Goal: Transaction & Acquisition: Purchase product/service

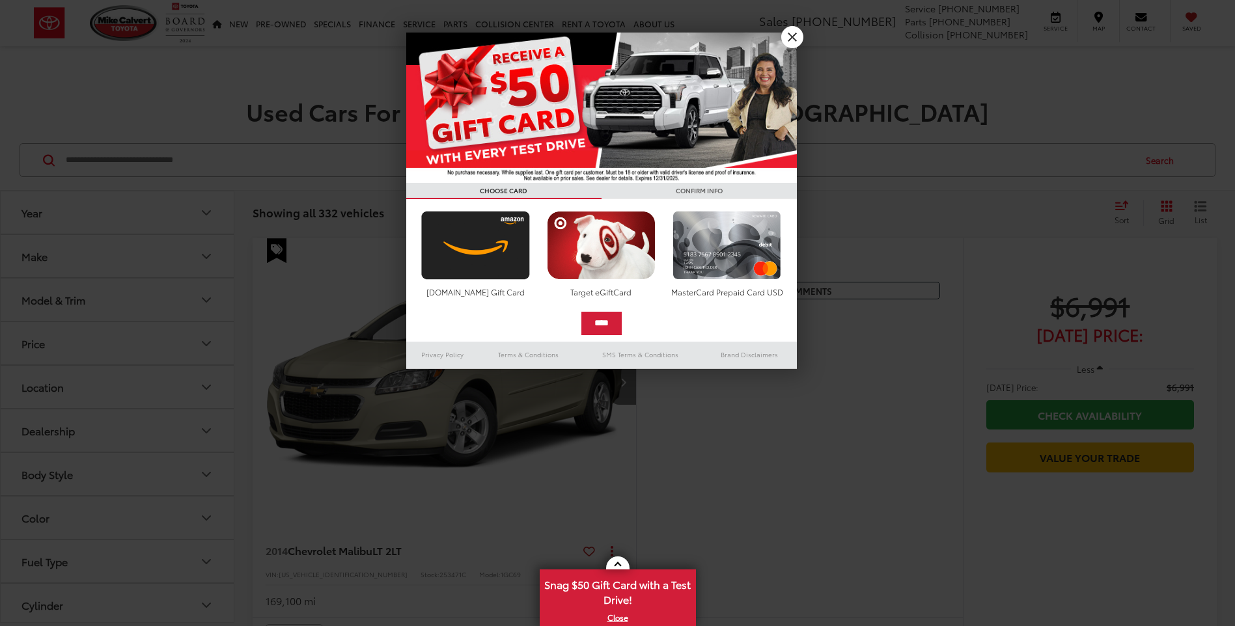
click at [806, 72] on div at bounding box center [617, 313] width 1235 height 626
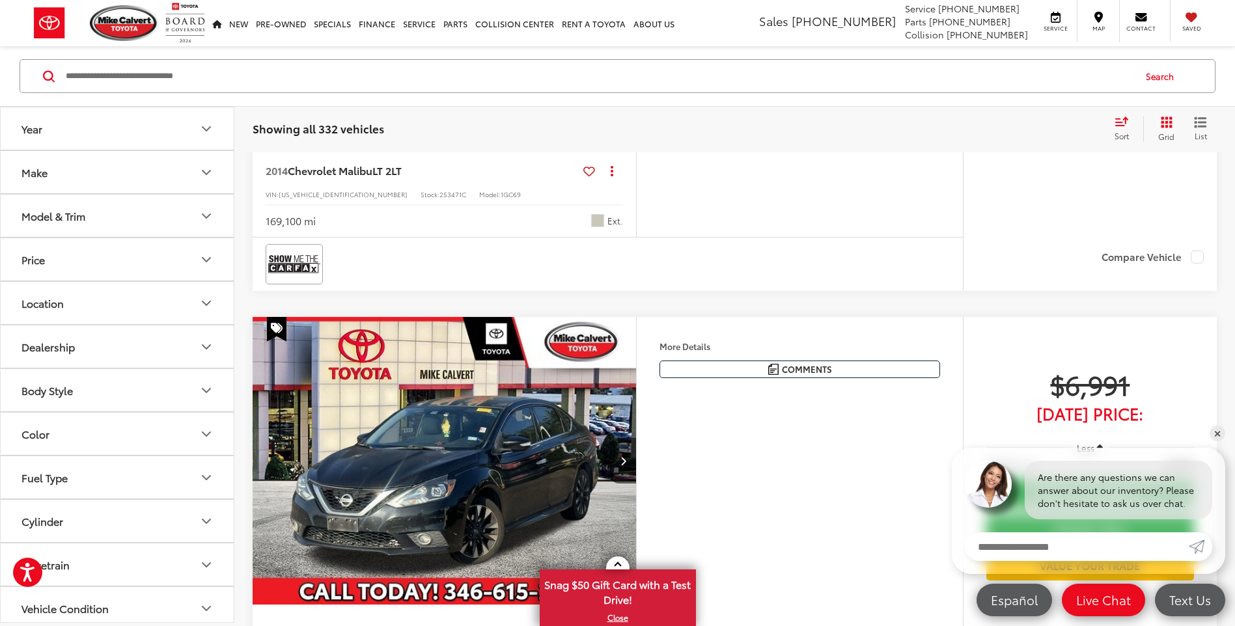
scroll to position [456, 0]
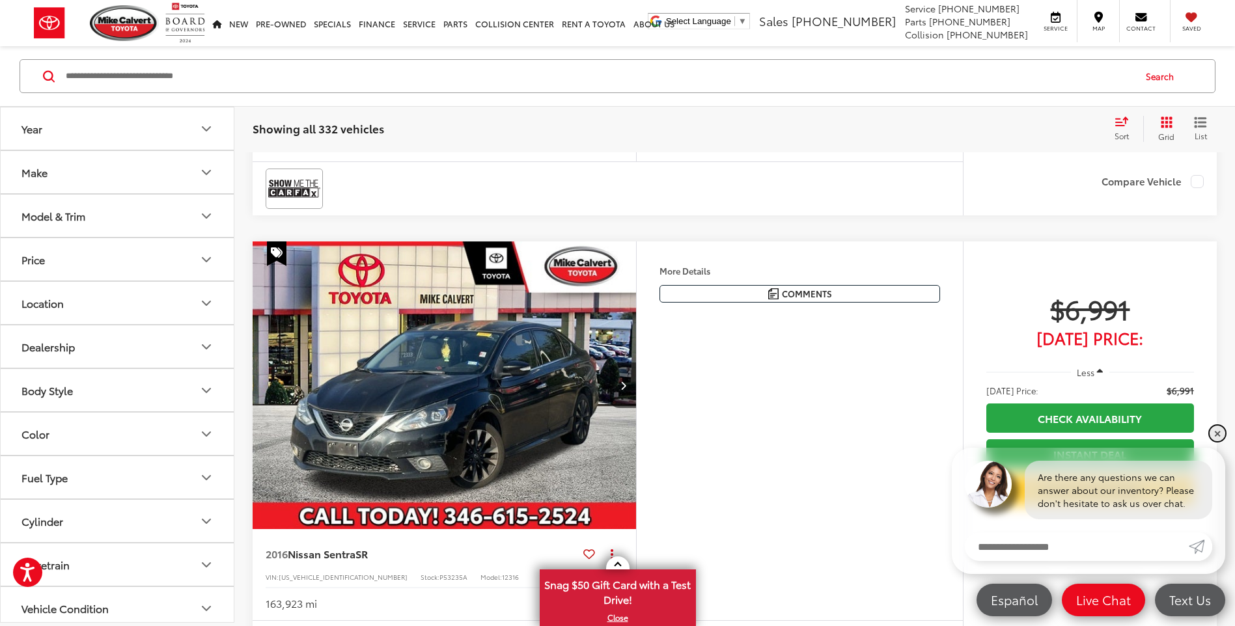
click at [1214, 432] on link "✕" at bounding box center [1218, 434] width 16 height 16
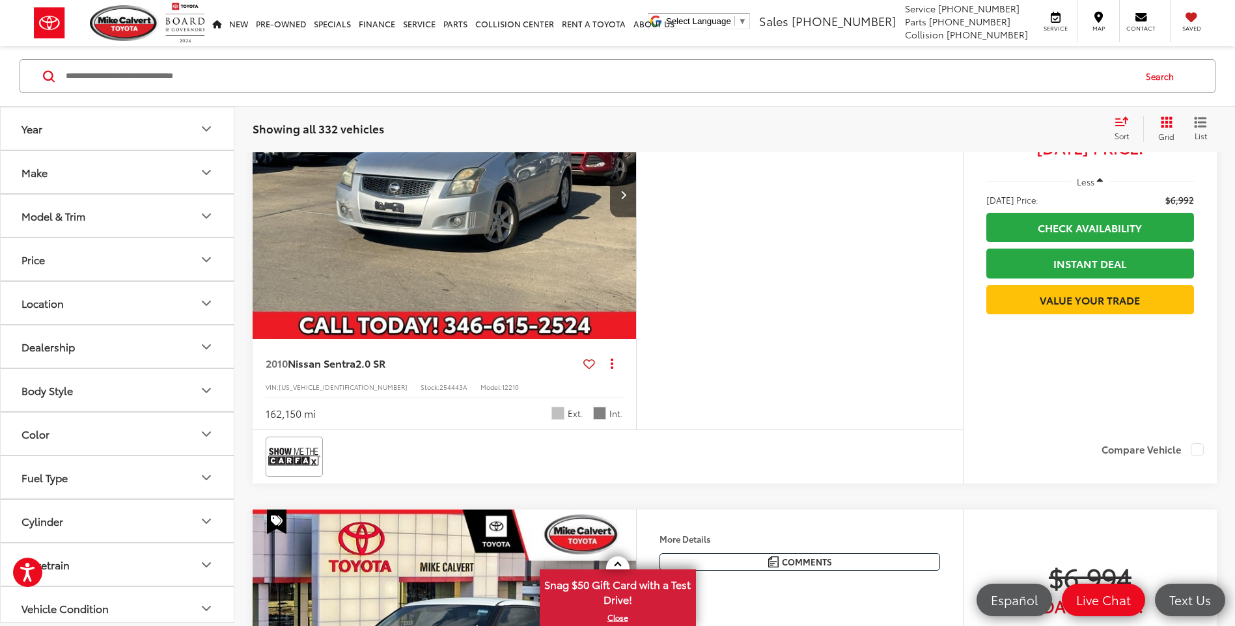
scroll to position [1954, 0]
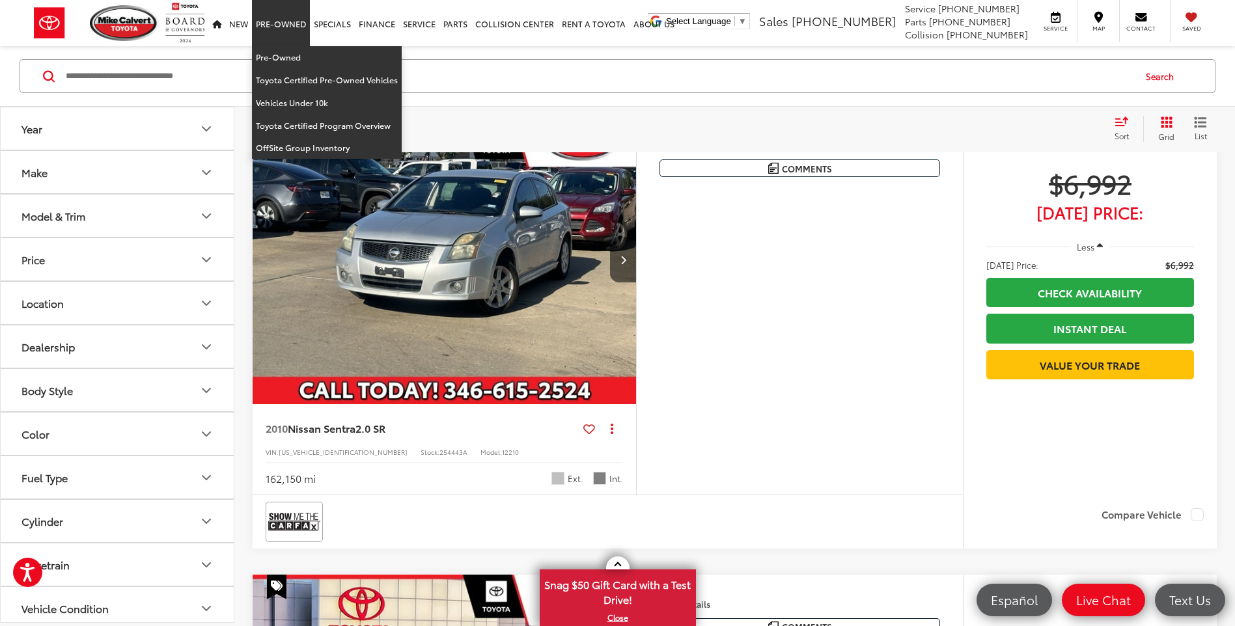
click at [273, 27] on link "Pre-Owned" at bounding box center [281, 23] width 58 height 46
click at [293, 52] on link "Pre-Owned" at bounding box center [327, 57] width 150 height 23
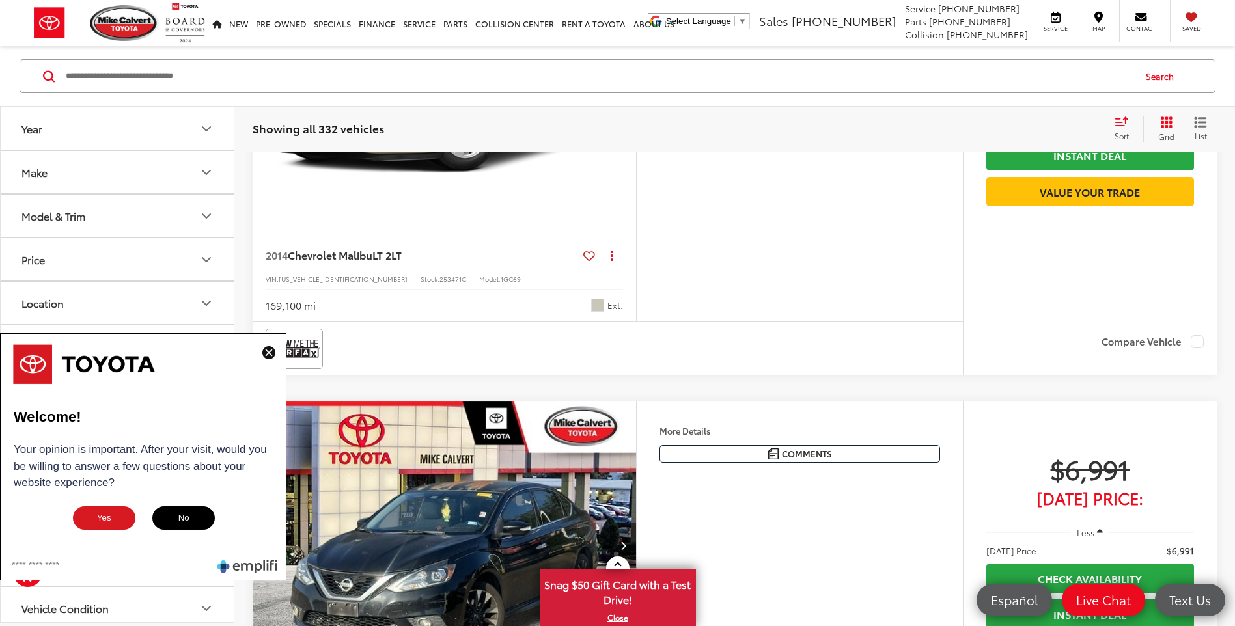
scroll to position [391, 0]
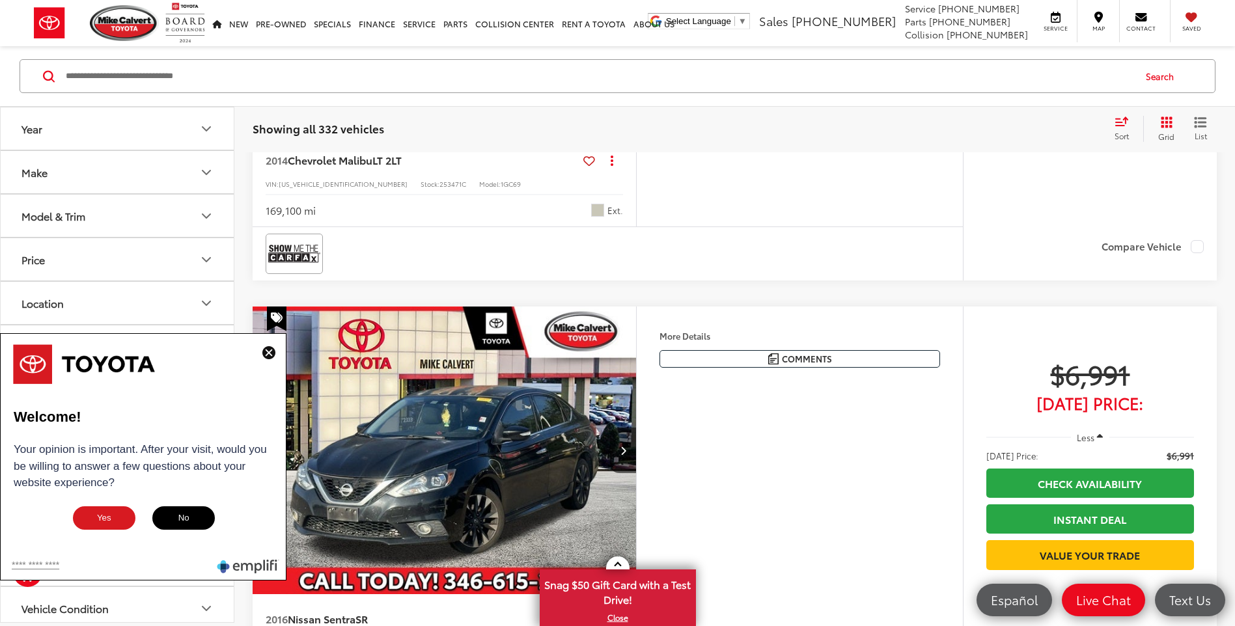
click at [266, 356] on img at bounding box center [268, 352] width 13 height 13
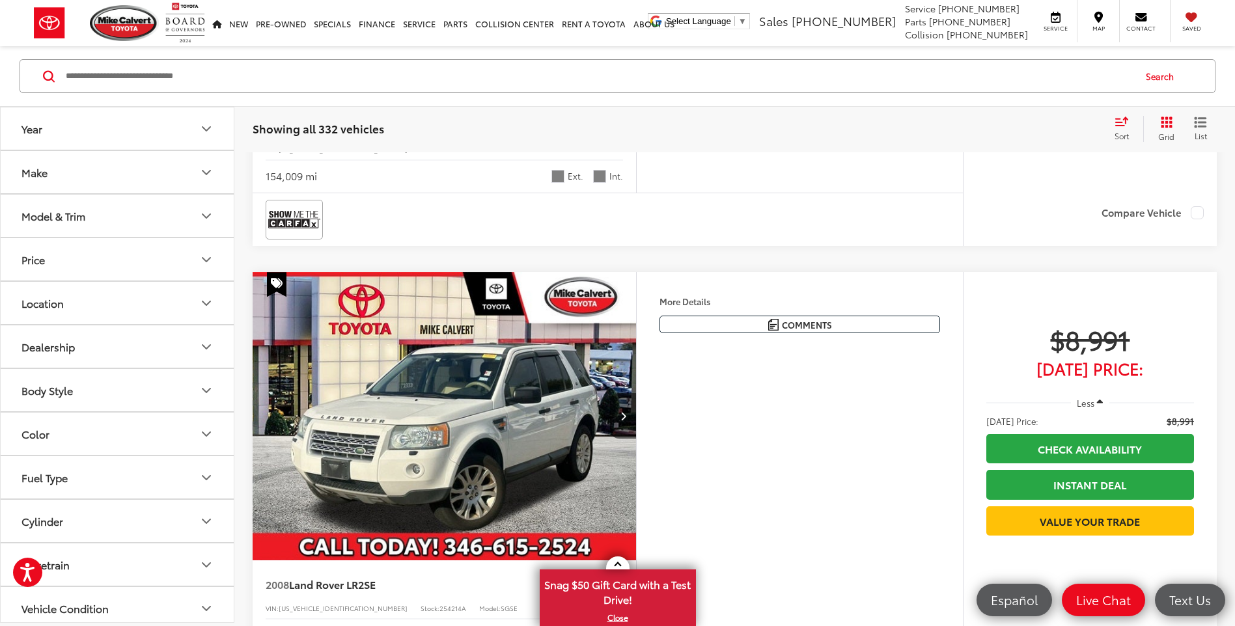
scroll to position [4765, 0]
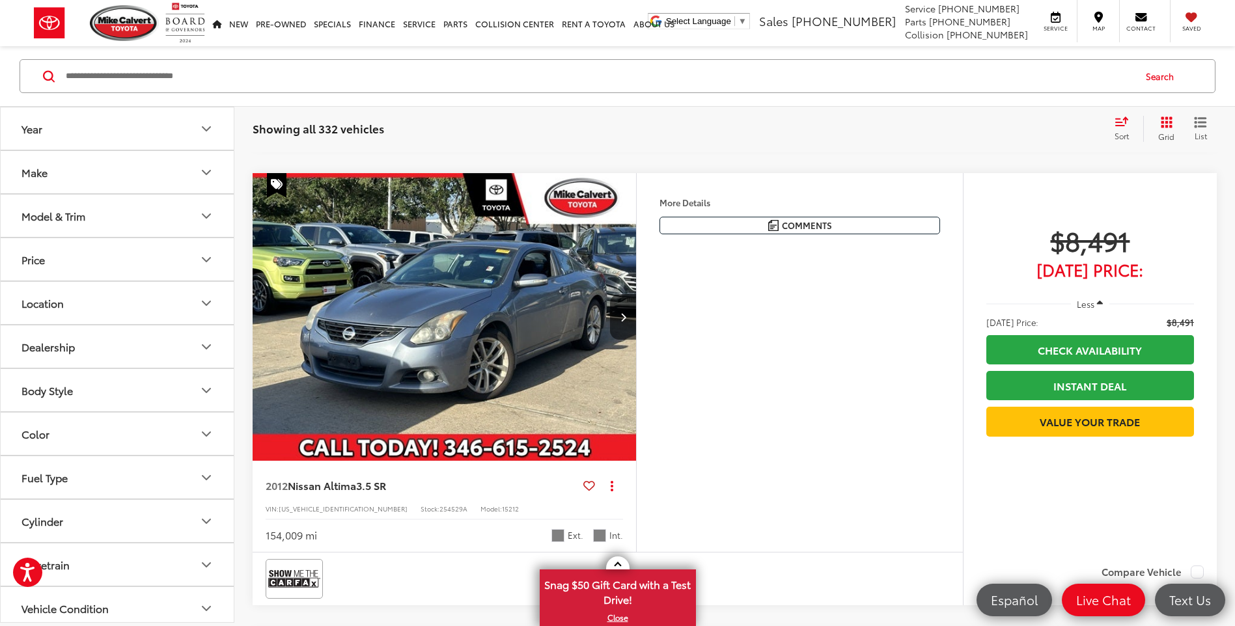
click at [358, 128] on span "Showing all 332 vehicles" at bounding box center [319, 128] width 132 height 16
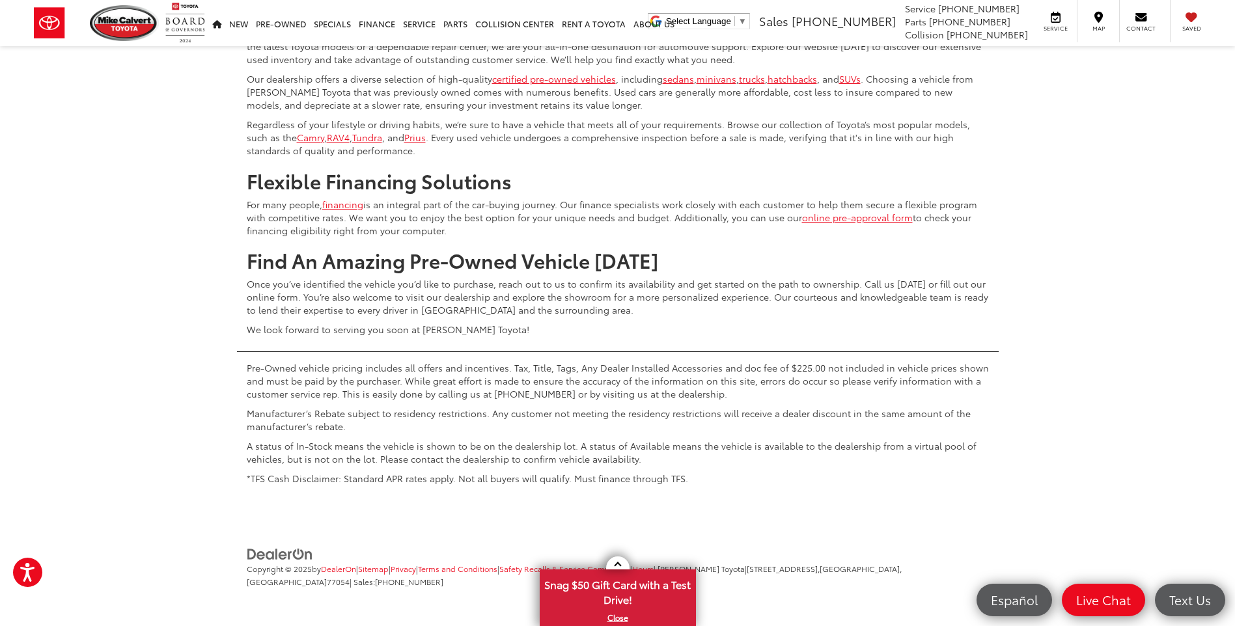
scroll to position [5481, 0]
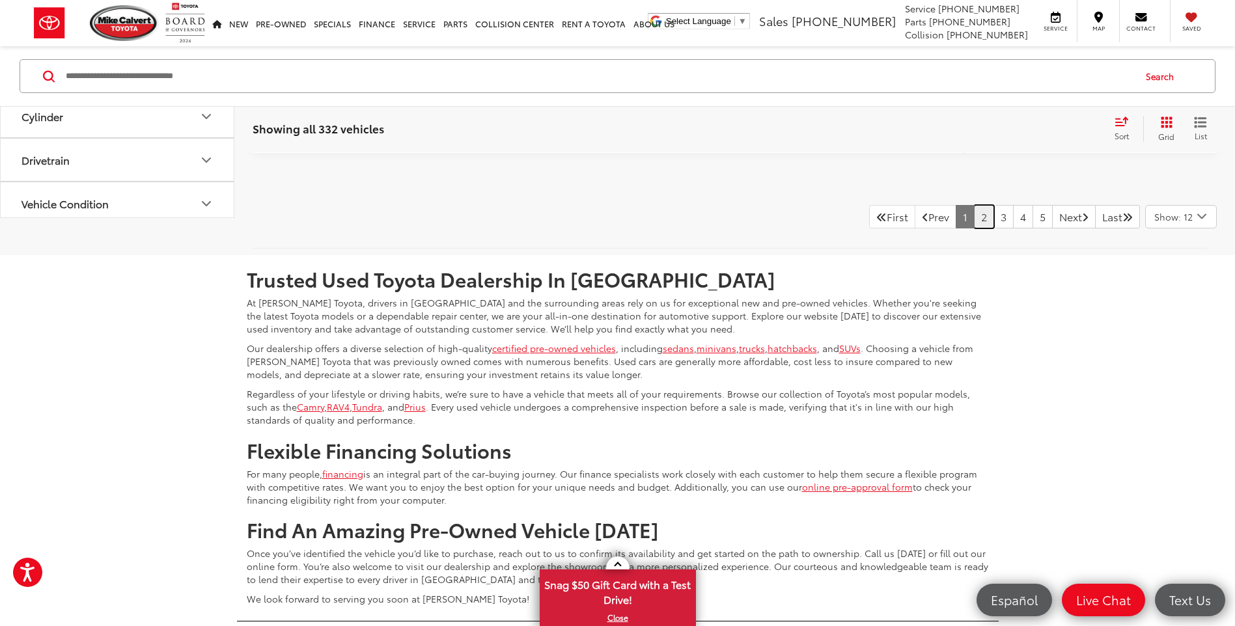
click at [974, 229] on link "2" at bounding box center [984, 216] width 20 height 23
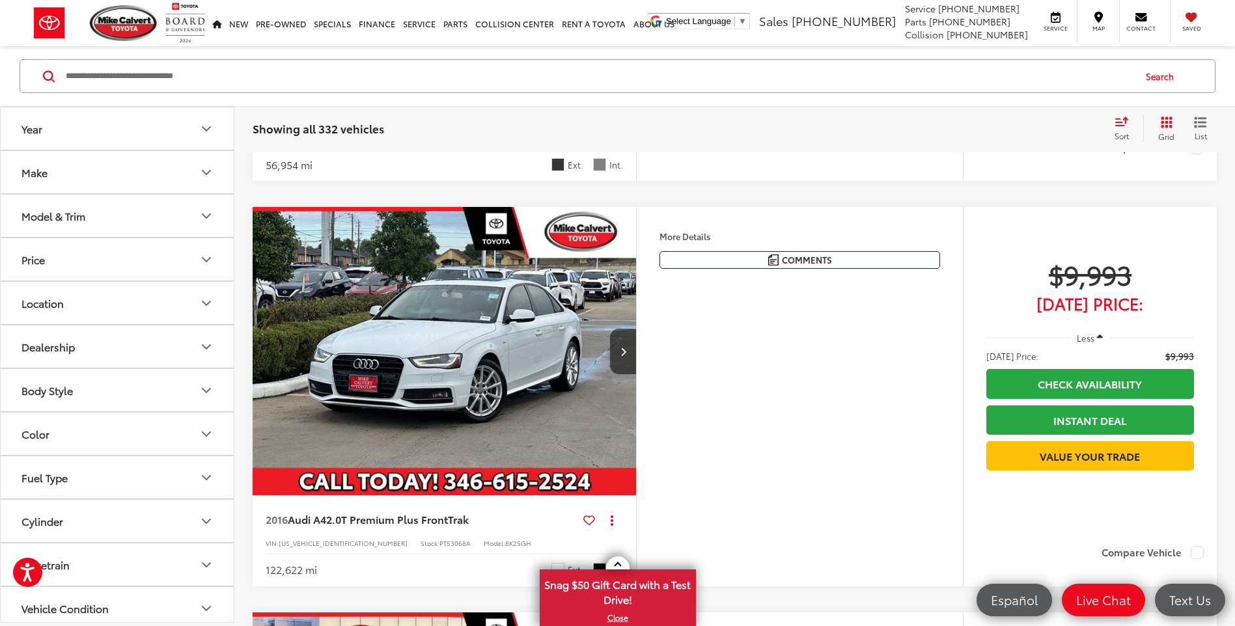
scroll to position [2329, 0]
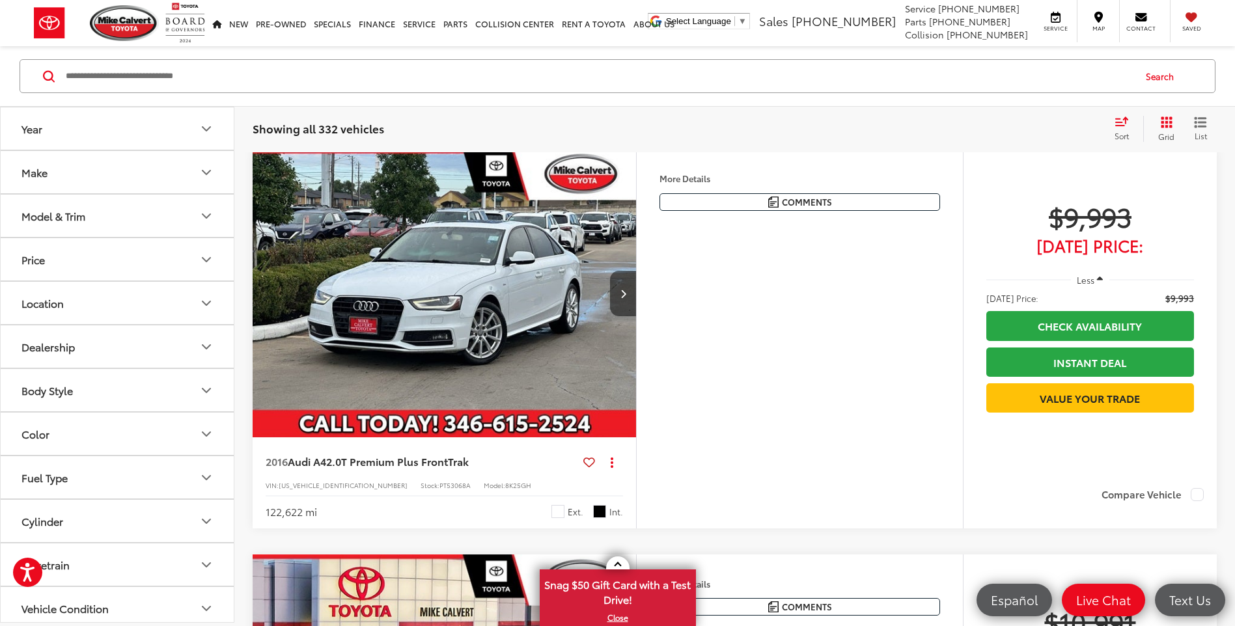
click at [624, 298] on icon "Next image" at bounding box center [624, 293] width 6 height 9
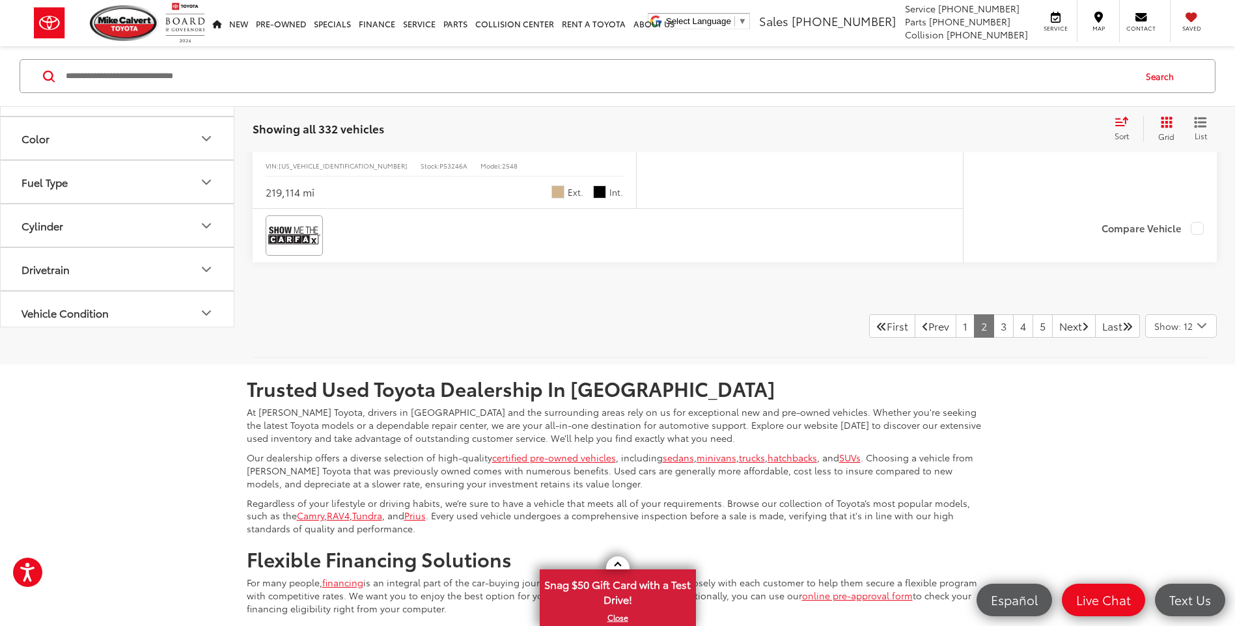
scroll to position [5325, 0]
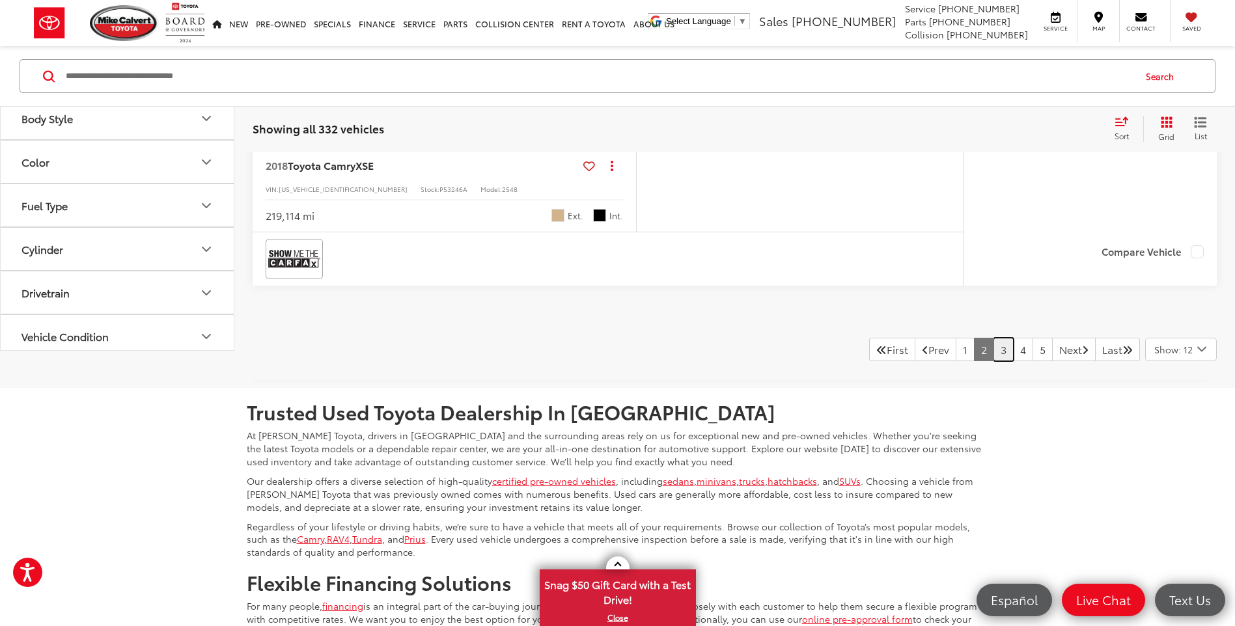
click at [994, 361] on link "3" at bounding box center [1004, 349] width 20 height 23
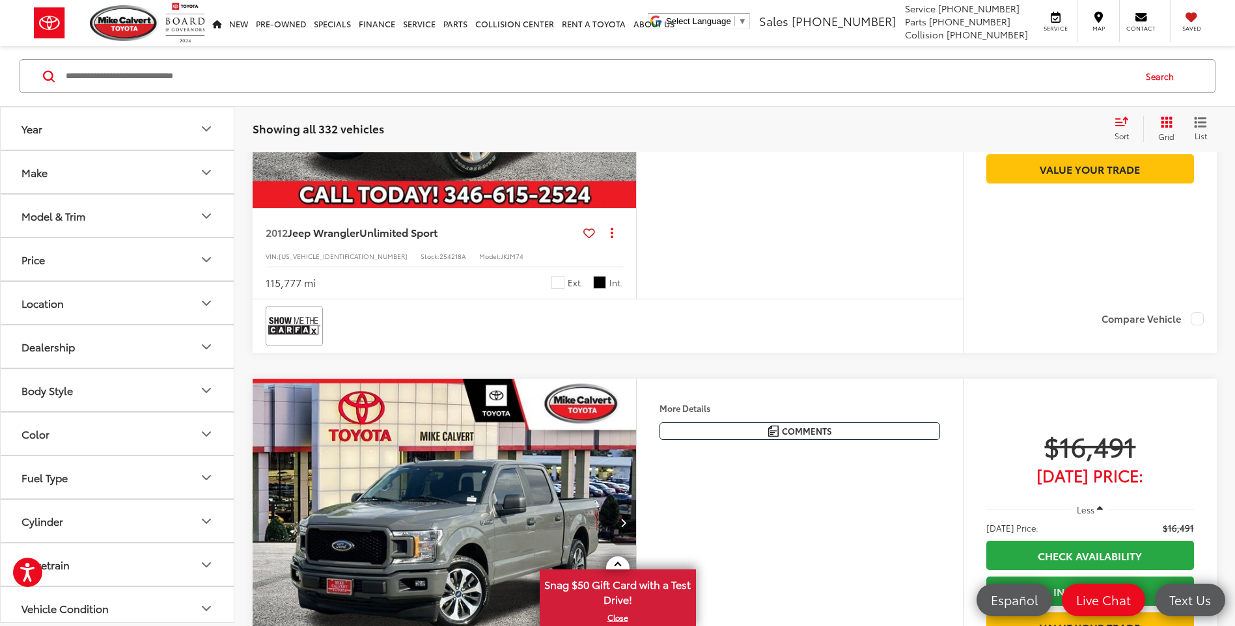
scroll to position [3094, 0]
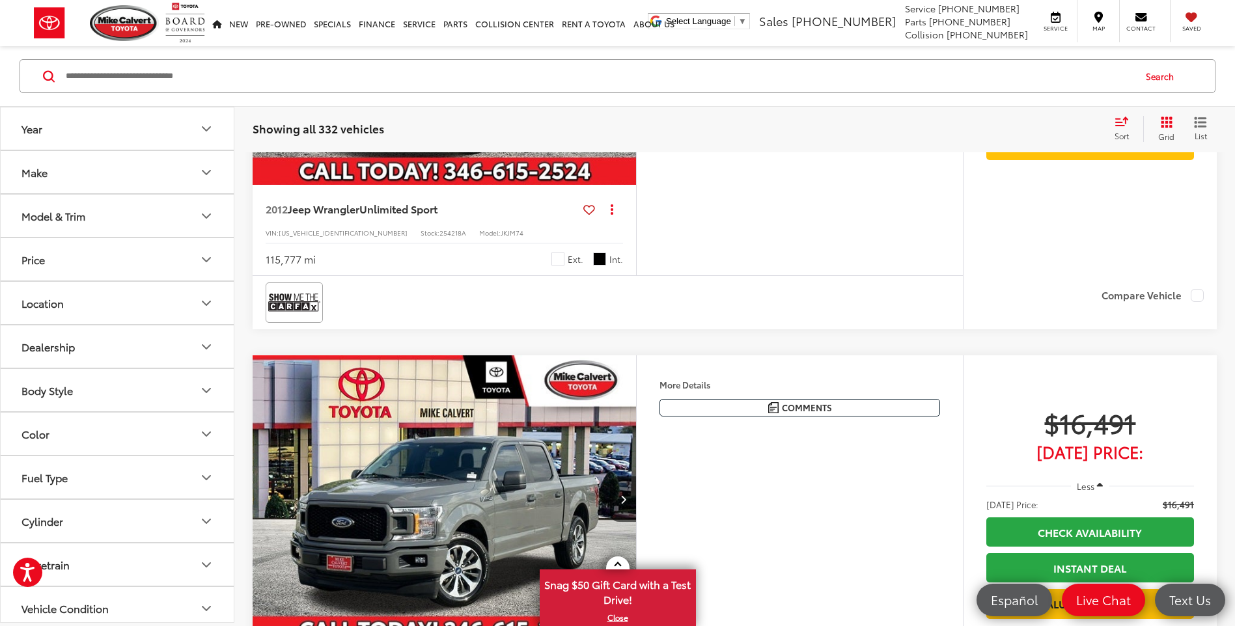
click at [1171, 124] on icon "Grid View" at bounding box center [1167, 123] width 12 height 12
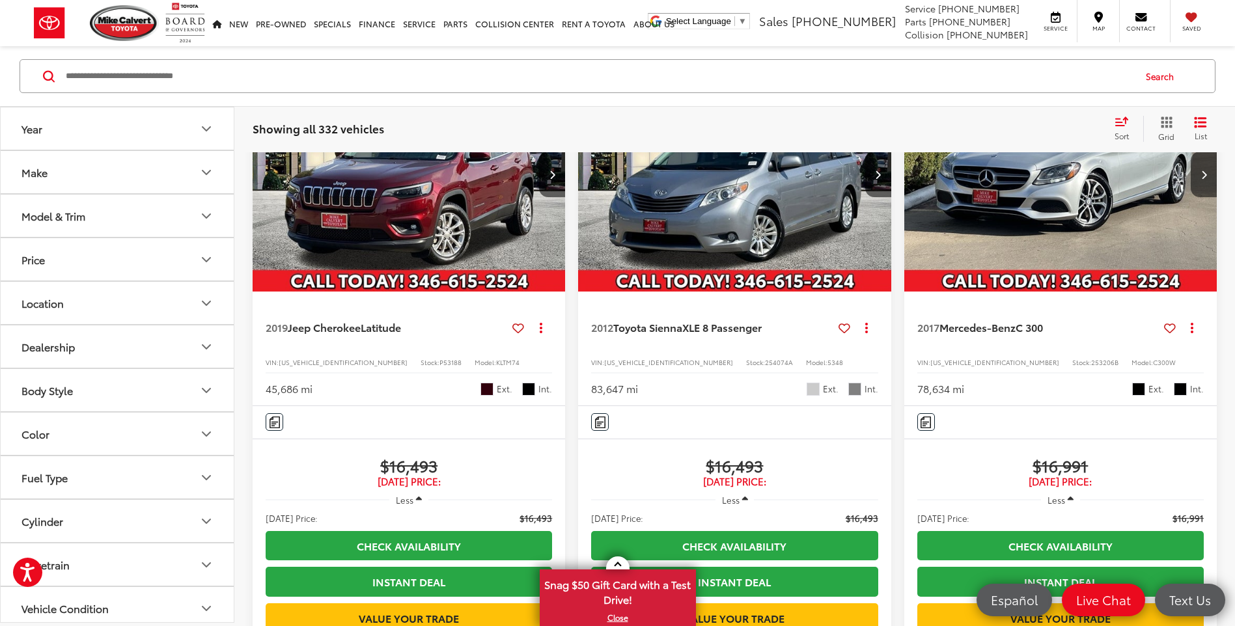
scroll to position [2409, 0]
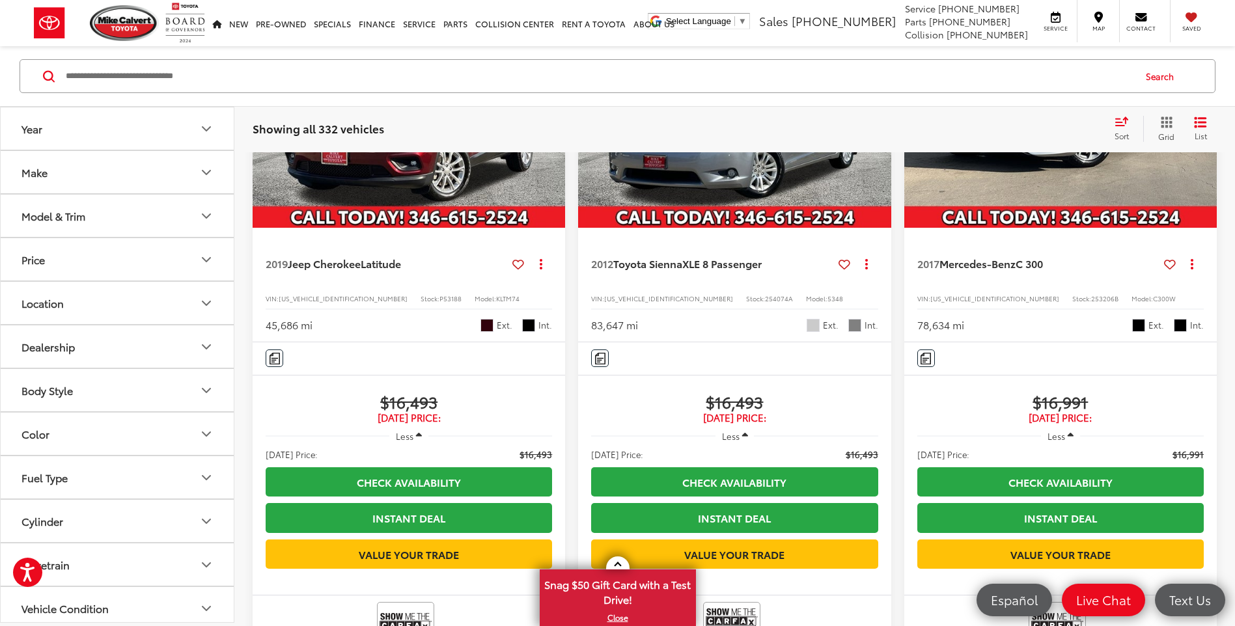
click at [1203, 133] on button "Next image" at bounding box center [1204, 111] width 26 height 46
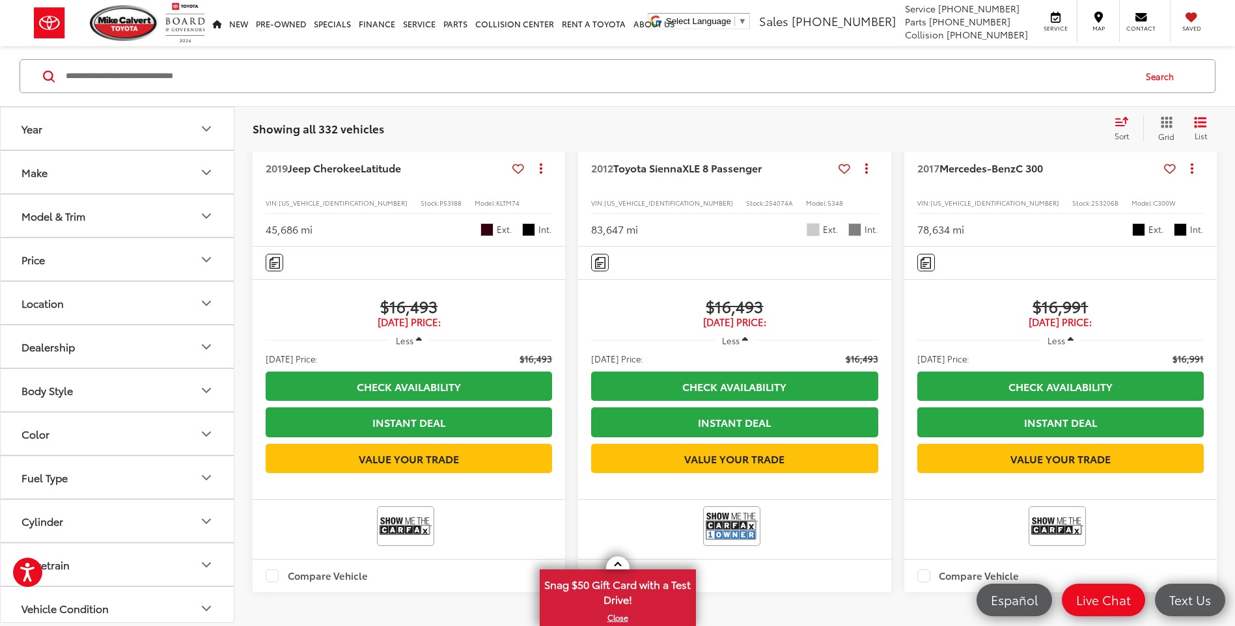
scroll to position [2540, 0]
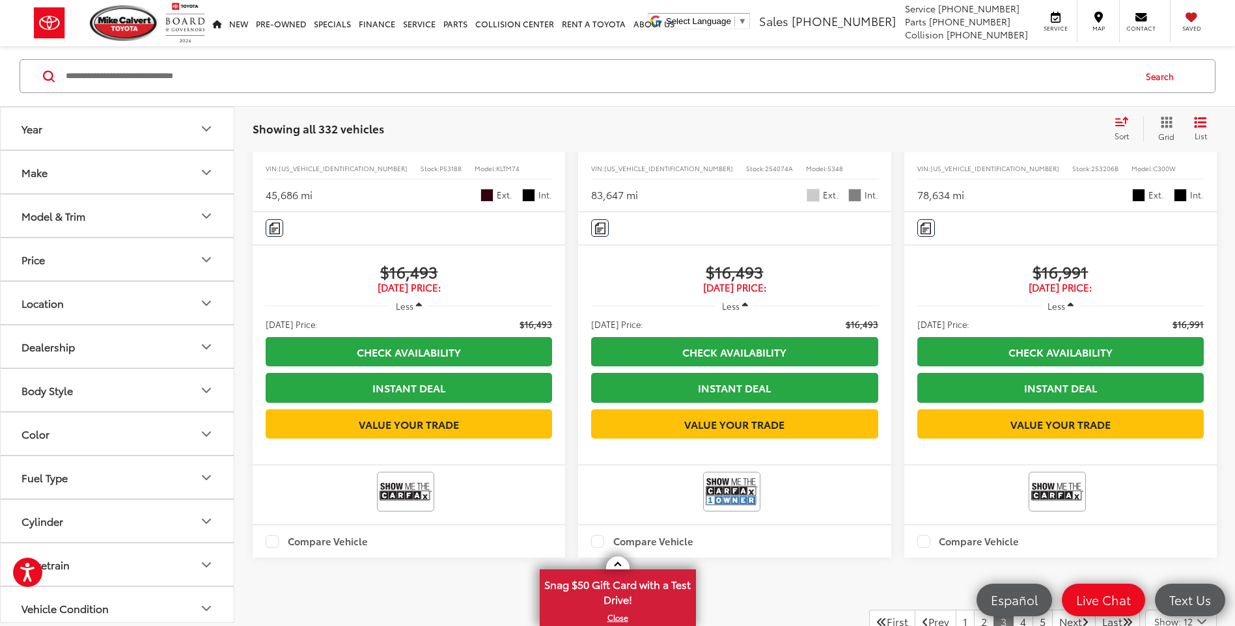
click at [203, 261] on icon "Price" at bounding box center [207, 260] width 16 height 16
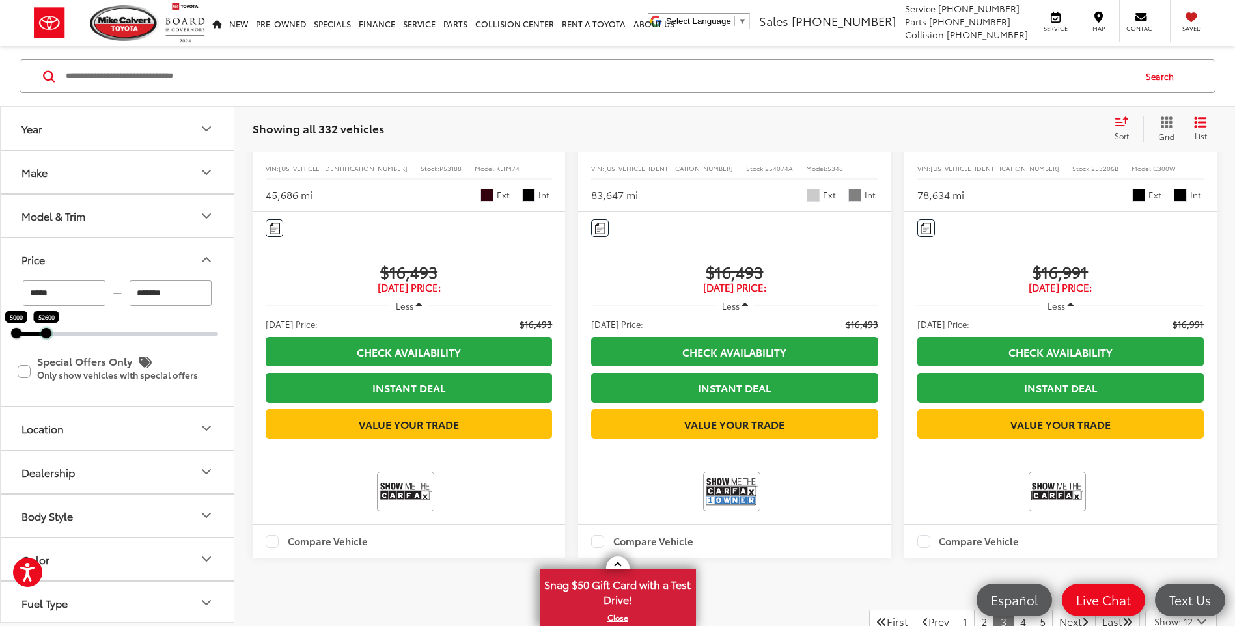
drag, startPoint x: 219, startPoint y: 337, endPoint x: 47, endPoint y: 347, distance: 172.2
click at [47, 347] on div "***** — ******* 5000 52600 Special Offers Only Only show vehicles with special …" at bounding box center [117, 343] width 233 height 125
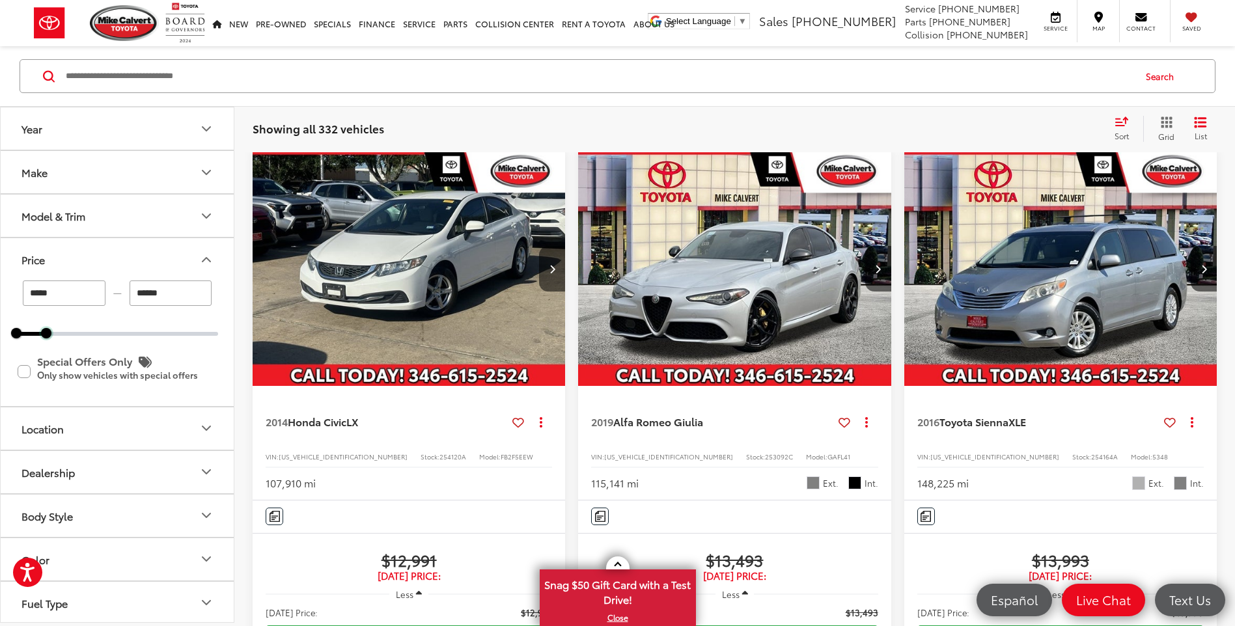
scroll to position [84, 0]
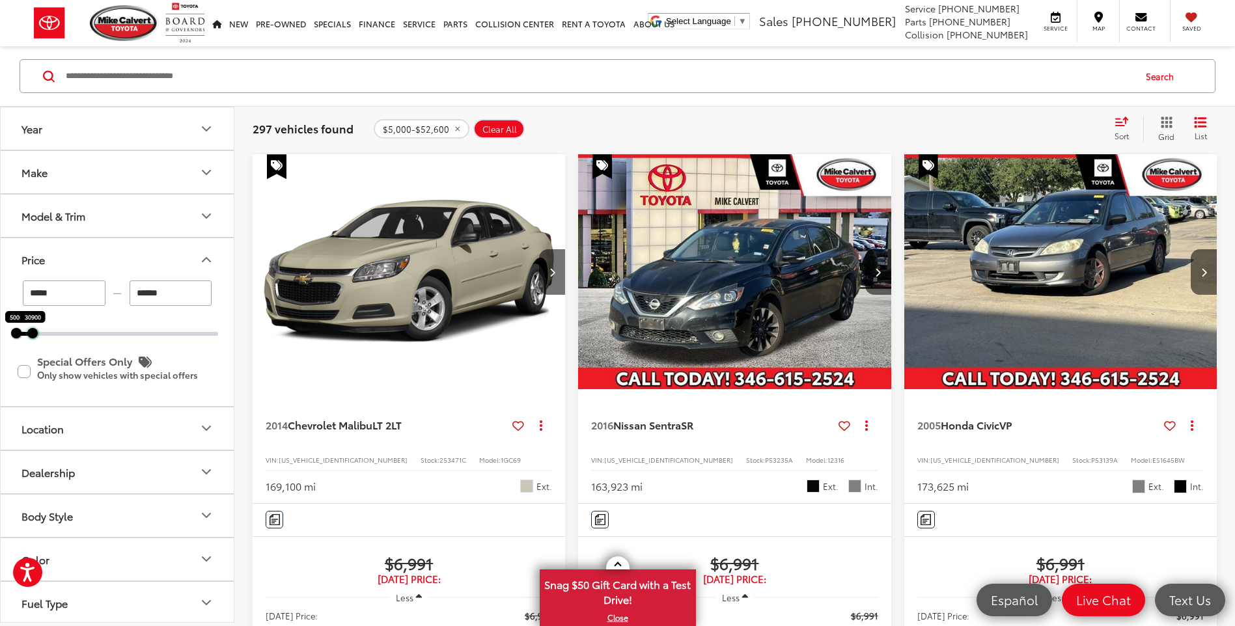
drag, startPoint x: 42, startPoint y: 331, endPoint x: 29, endPoint y: 334, distance: 13.9
click at [29, 334] on div at bounding box center [32, 333] width 10 height 10
type input "******"
drag, startPoint x: 184, startPoint y: 287, endPoint x: 111, endPoint y: 301, distance: 74.8
click at [113, 303] on div "***** — ******" at bounding box center [117, 293] width 202 height 25
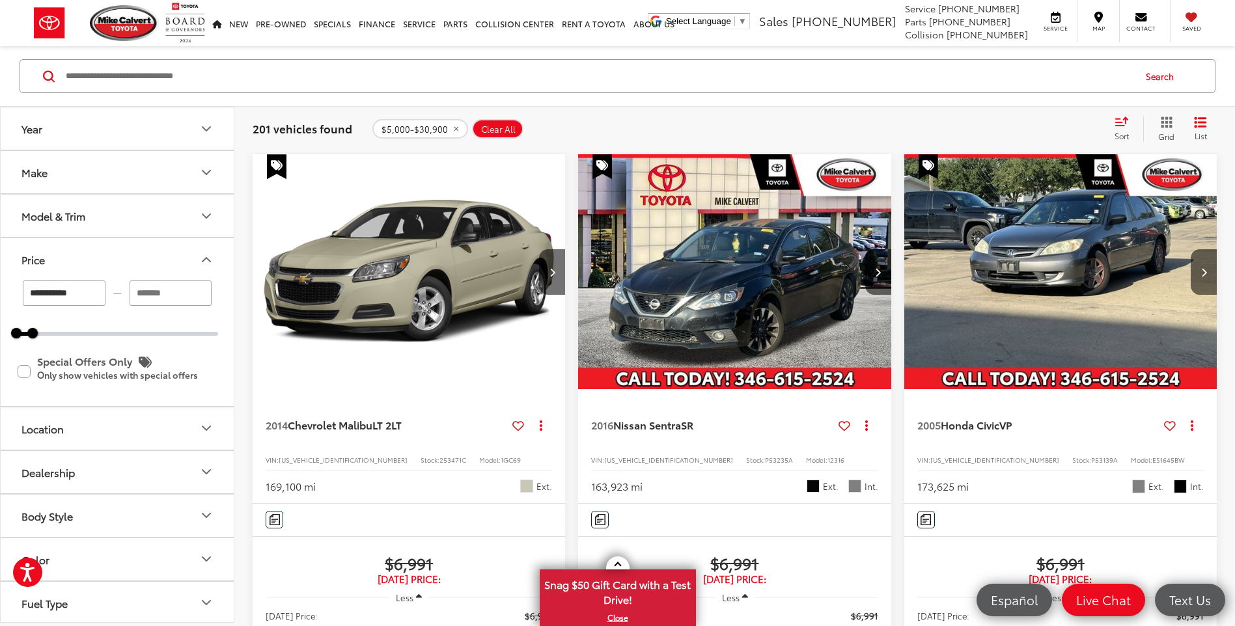
type input "*****"
type input "*******"
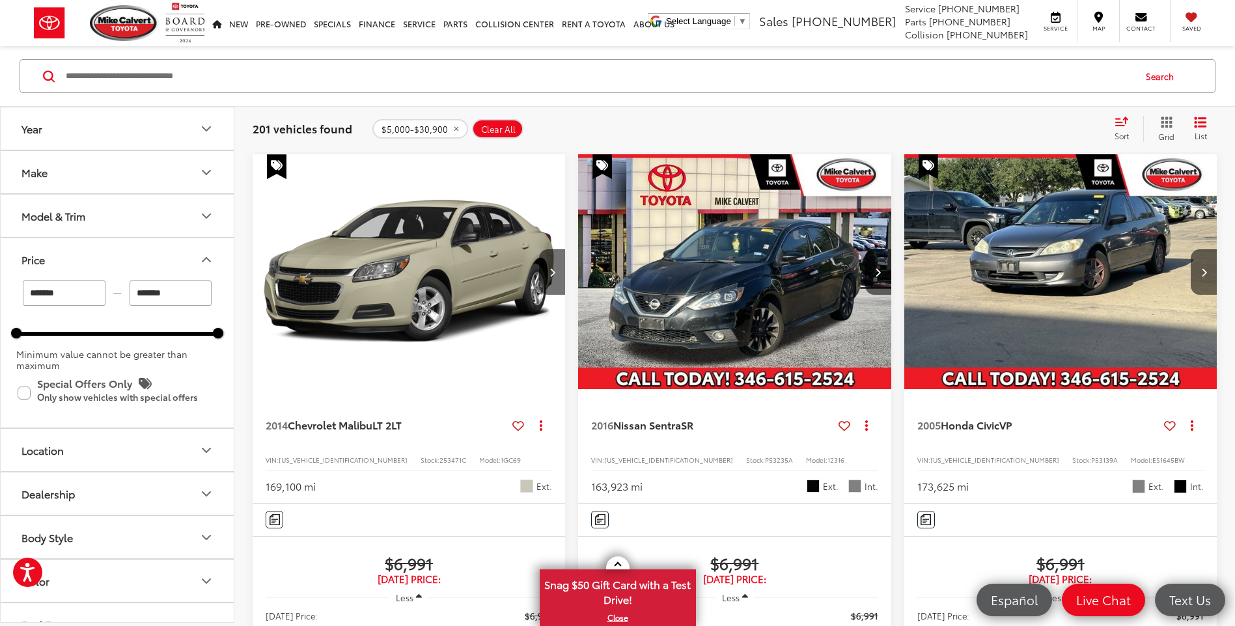
type input "*****"
drag, startPoint x: 180, startPoint y: 294, endPoint x: 128, endPoint y: 298, distance: 52.2
click at [128, 298] on div "***** — *******" at bounding box center [117, 293] width 202 height 25
click at [194, 364] on div "Minimum value cannot be greater than maximum" at bounding box center [117, 360] width 202 height 22
type input "******"
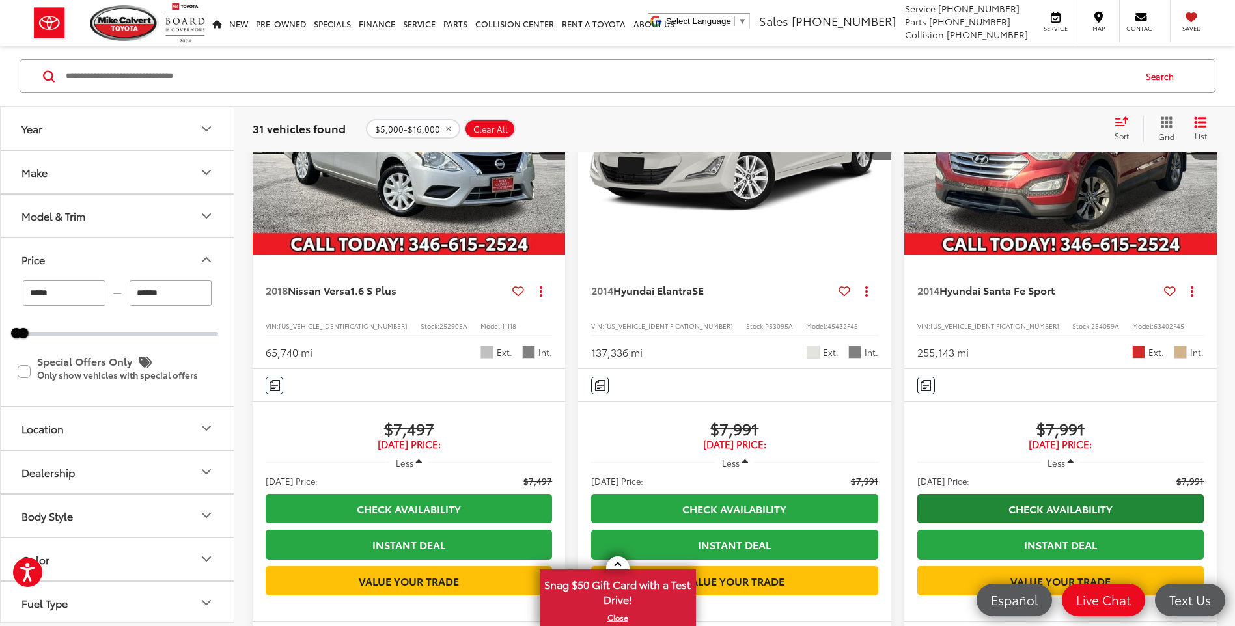
scroll to position [1777, 0]
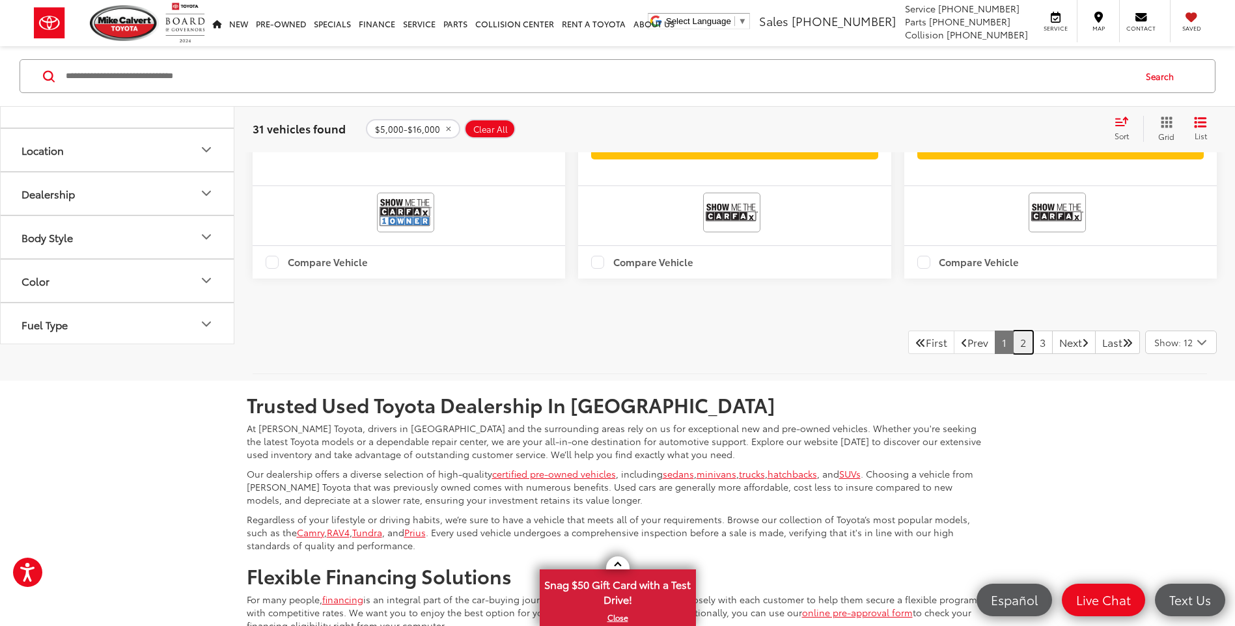
click at [1013, 354] on link "2" at bounding box center [1023, 342] width 20 height 23
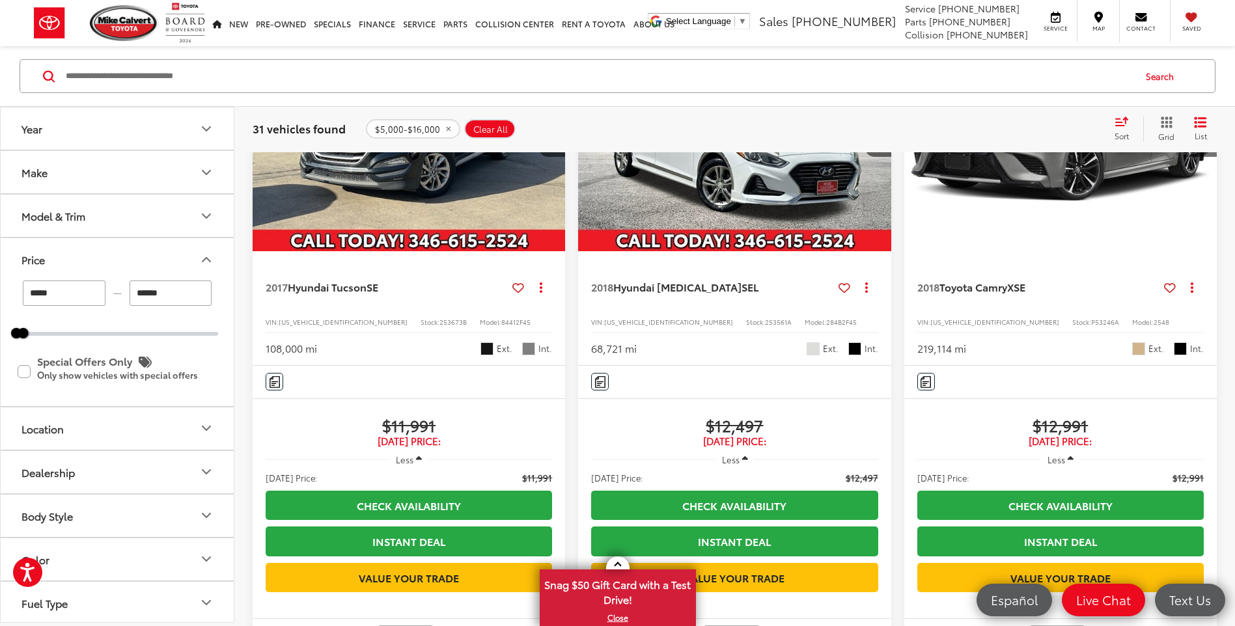
scroll to position [2363, 0]
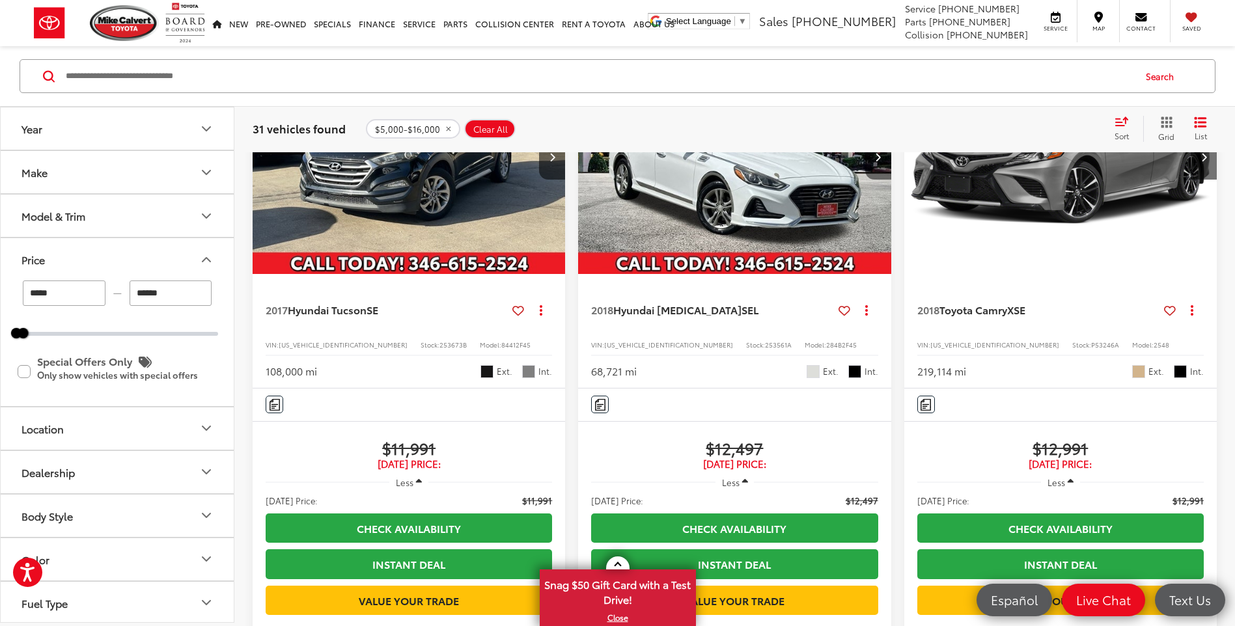
click at [878, 161] on icon "Next image" at bounding box center [878, 156] width 6 height 9
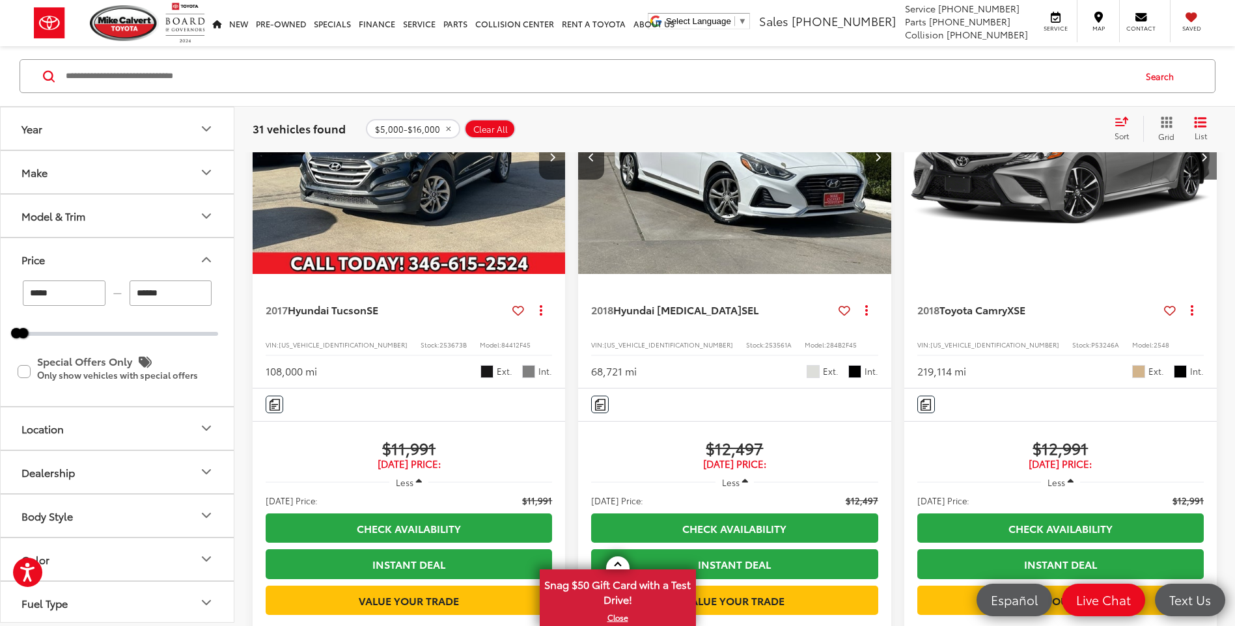
click at [878, 161] on icon "Next image" at bounding box center [878, 156] width 6 height 9
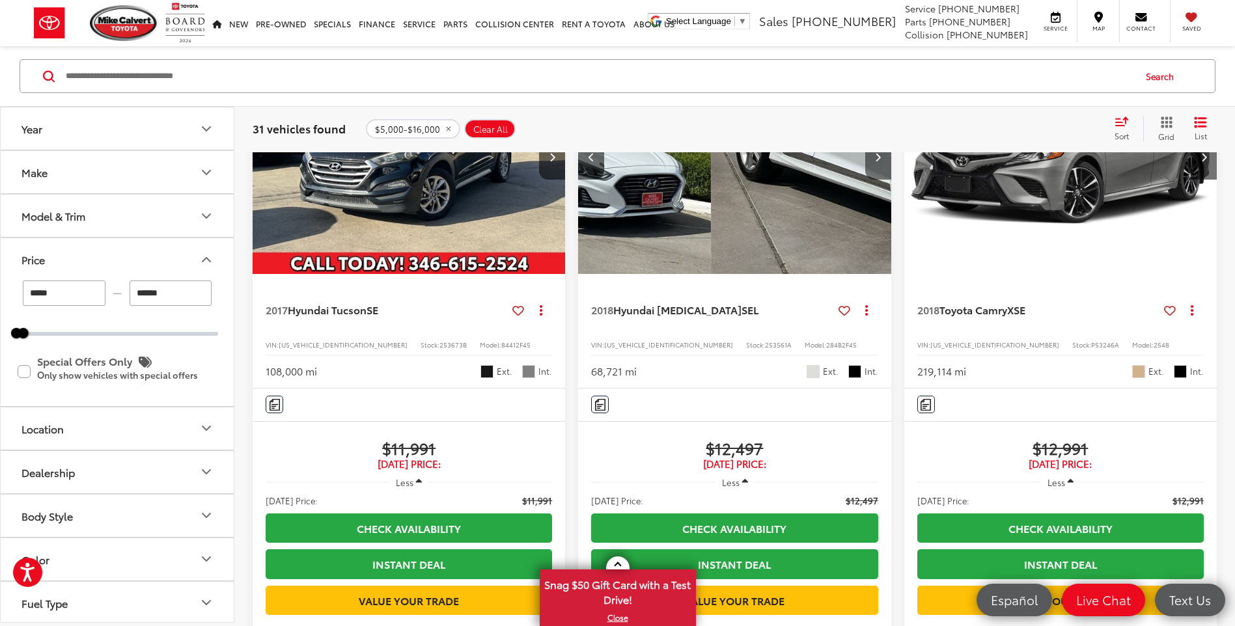
scroll to position [0, 630]
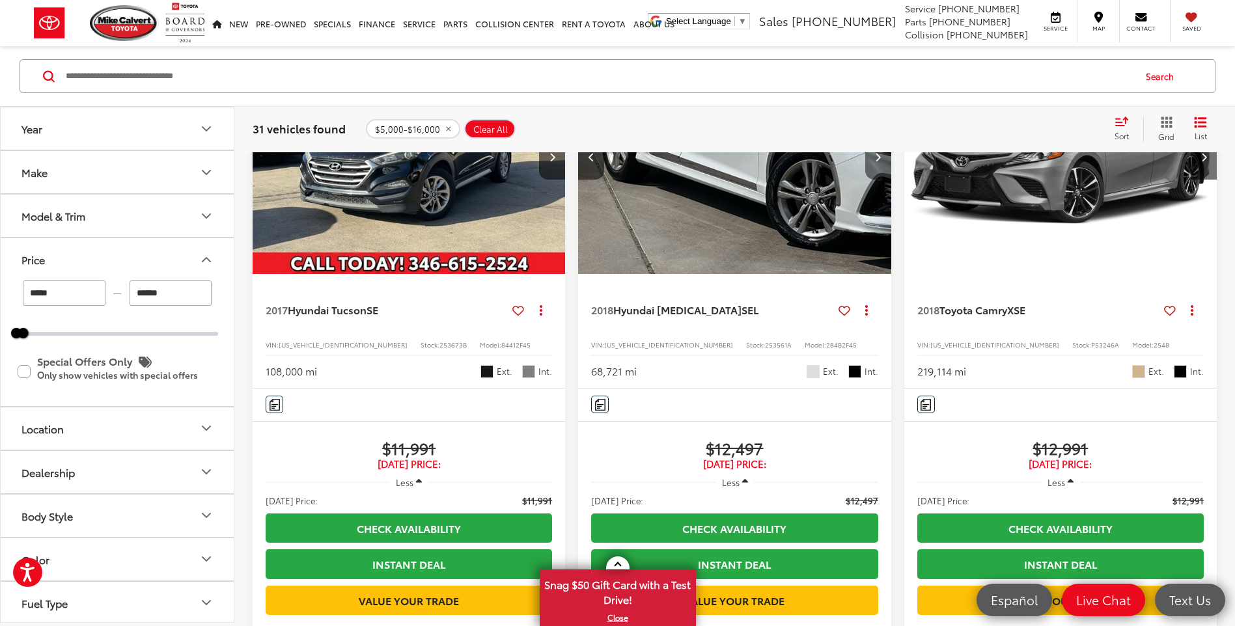
click at [878, 161] on icon "Next image" at bounding box center [878, 156] width 6 height 9
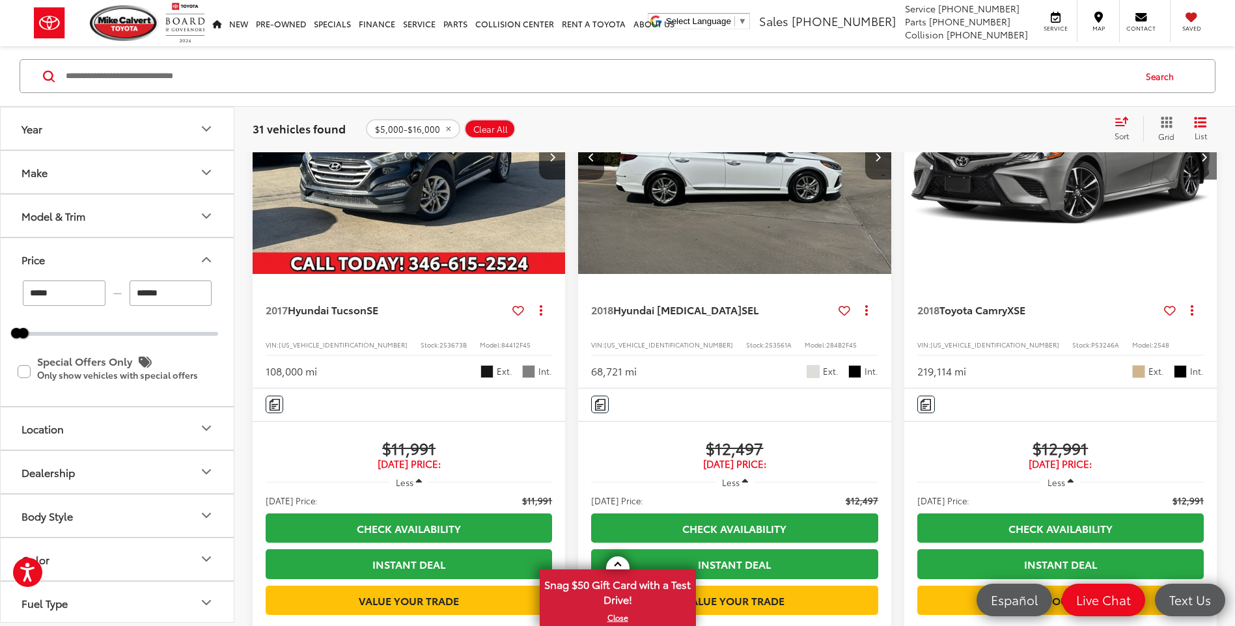
click at [878, 161] on icon "Next image" at bounding box center [878, 156] width 6 height 9
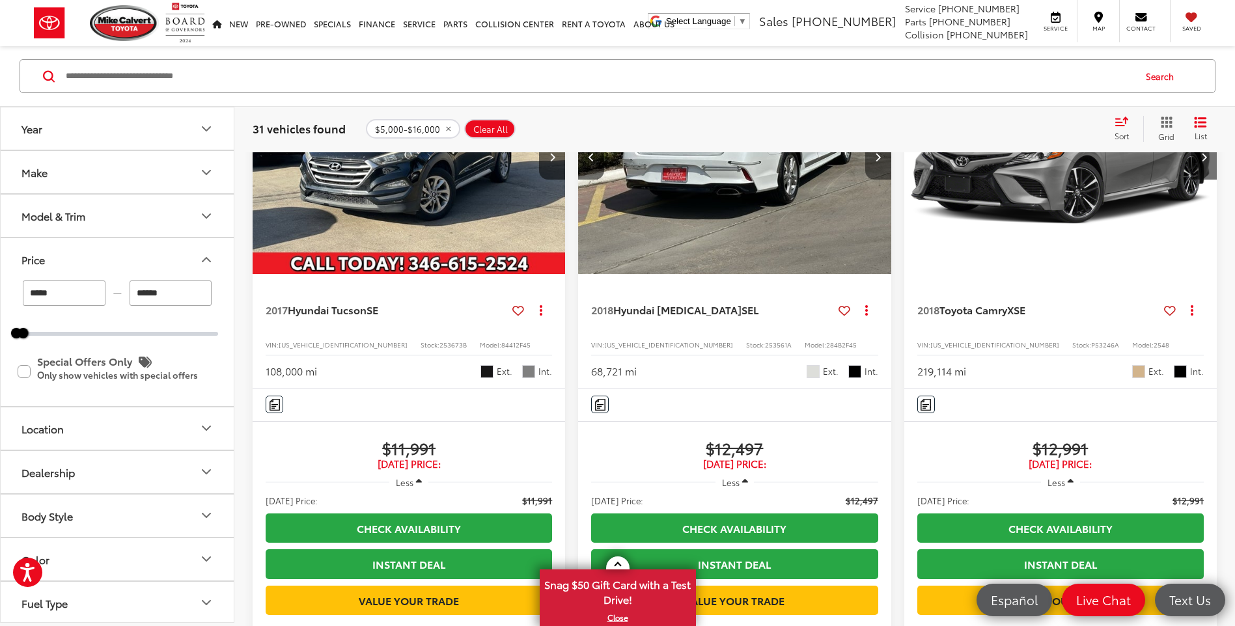
click at [878, 161] on icon "Next image" at bounding box center [878, 156] width 6 height 9
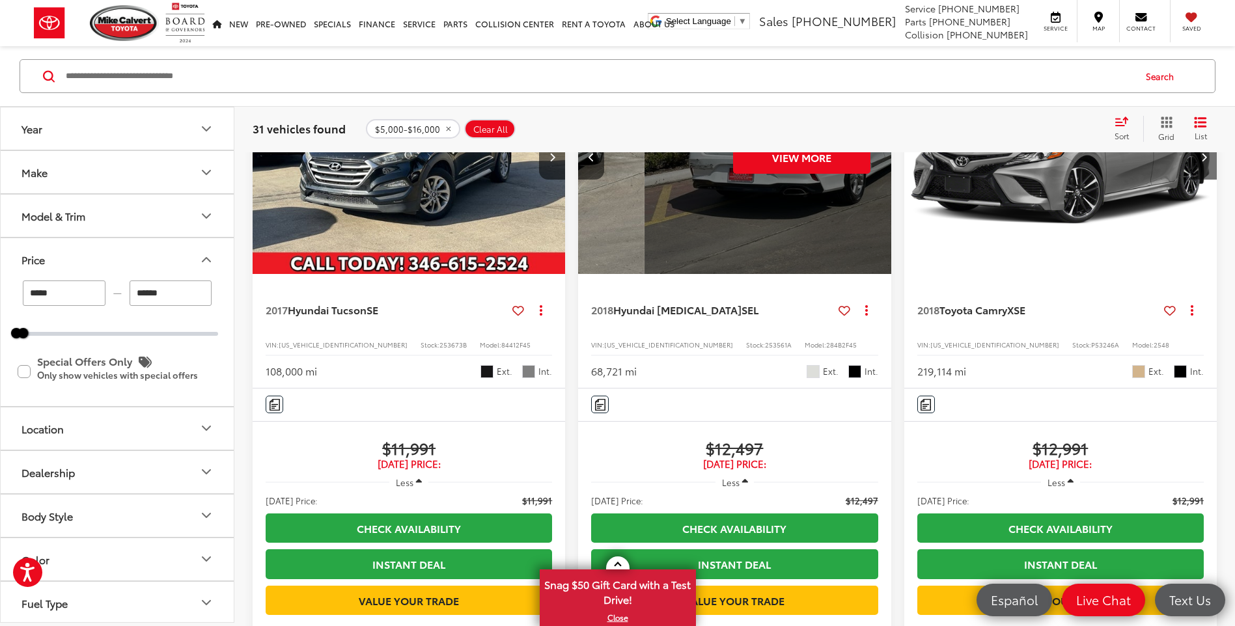
scroll to position [0, 1574]
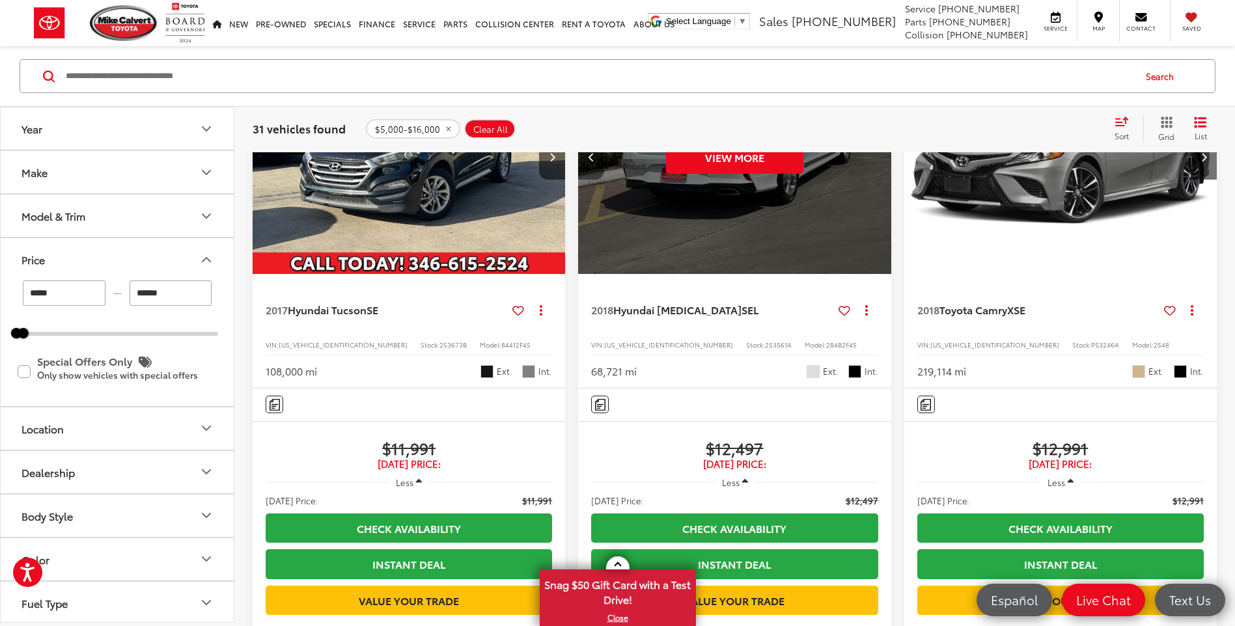
click at [589, 180] on button "Previous image" at bounding box center [591, 157] width 26 height 46
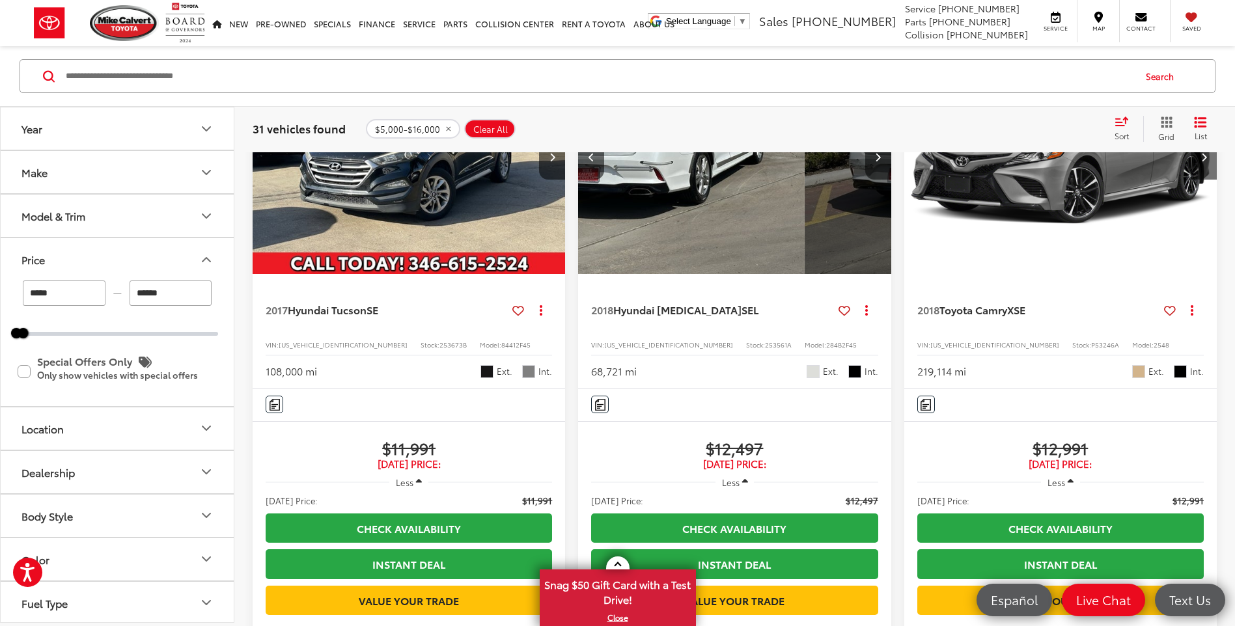
scroll to position [0, 1259]
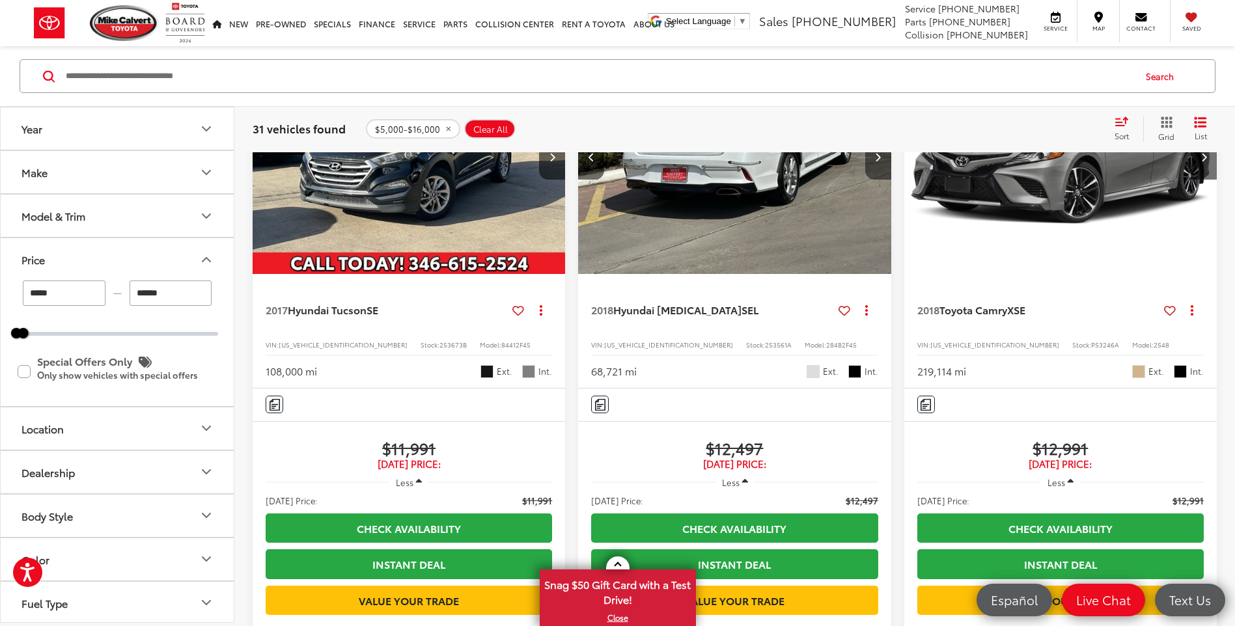
click at [869, 180] on button "Next image" at bounding box center [878, 157] width 26 height 46
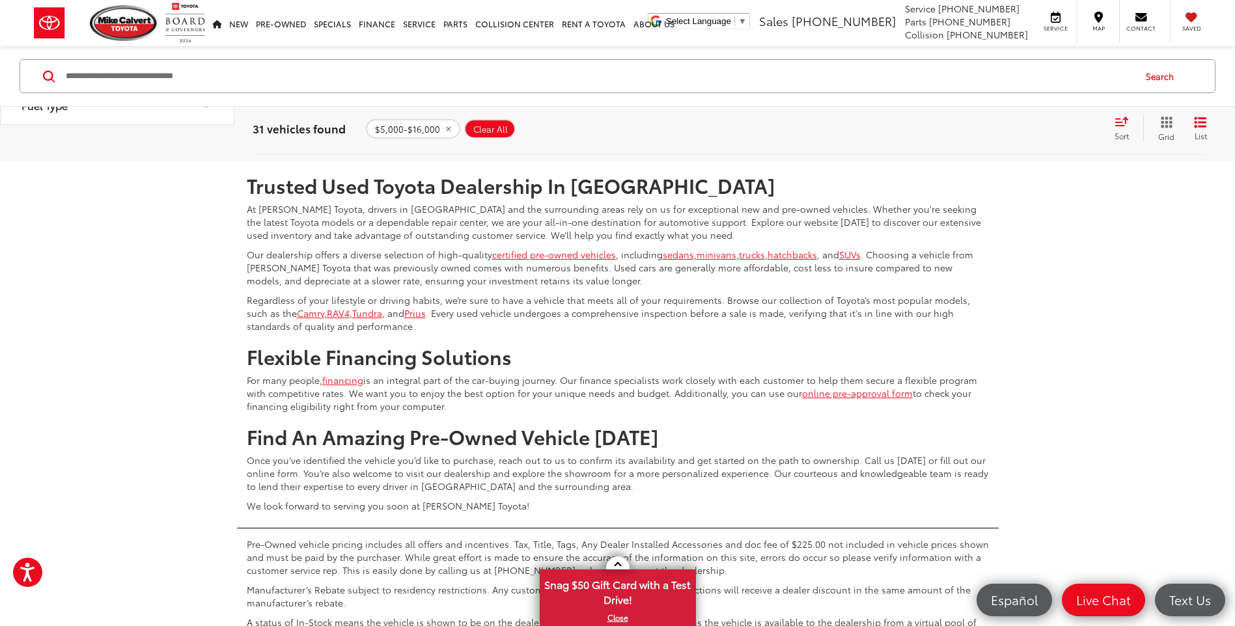
scroll to position [2884, 0]
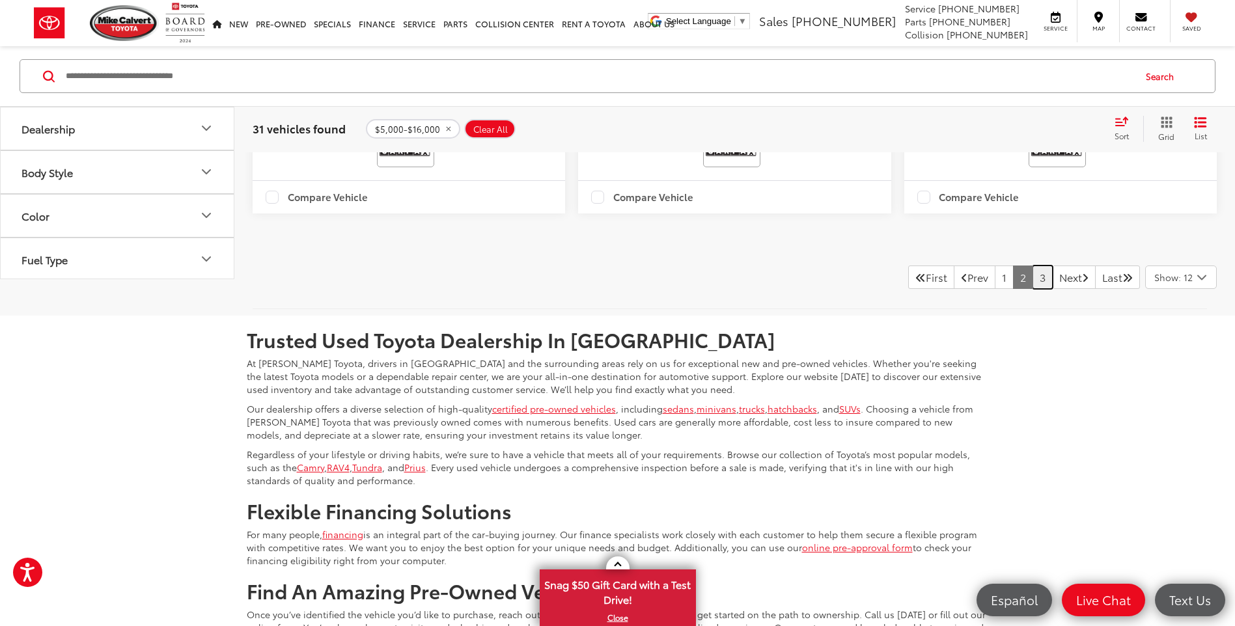
click at [1033, 289] on link "3" at bounding box center [1043, 277] width 20 height 23
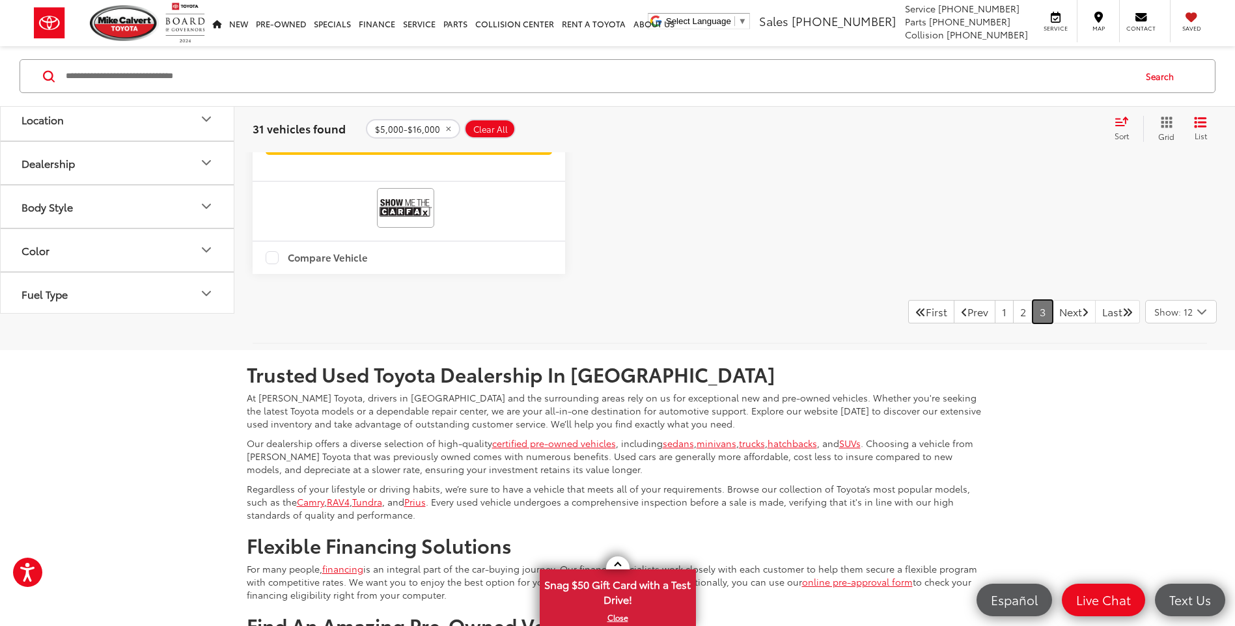
scroll to position [2103, 0]
click at [1054, 323] on link "Next" at bounding box center [1074, 311] width 44 height 23
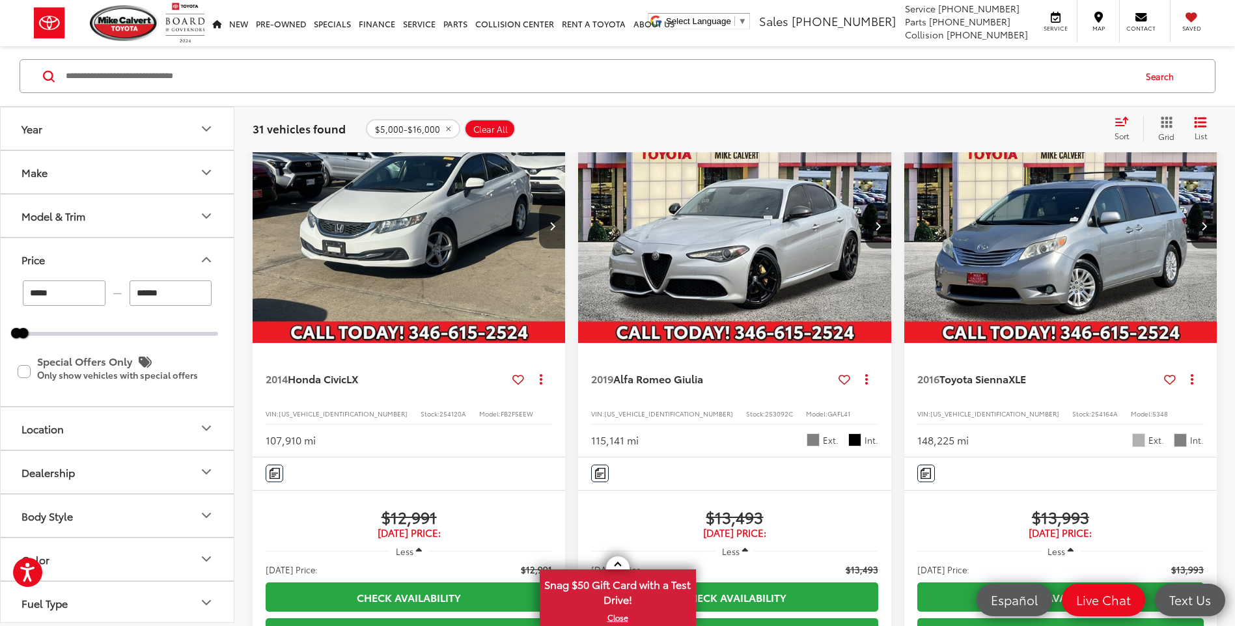
scroll to position [65, 0]
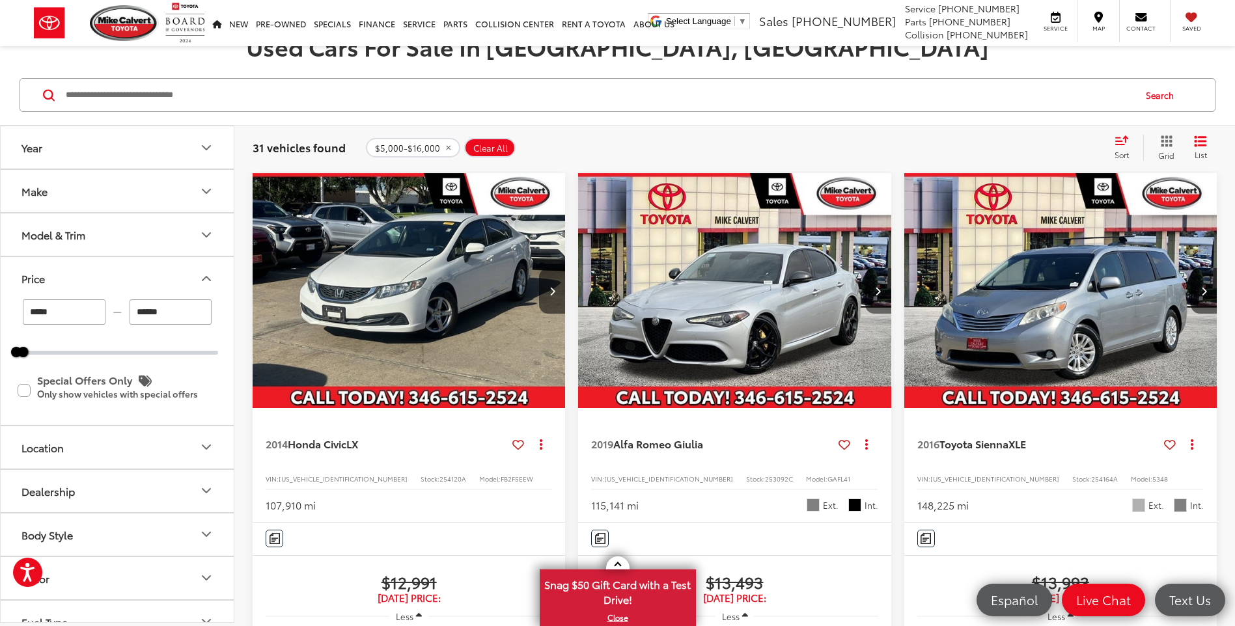
click at [876, 296] on button "Next image" at bounding box center [878, 291] width 26 height 46
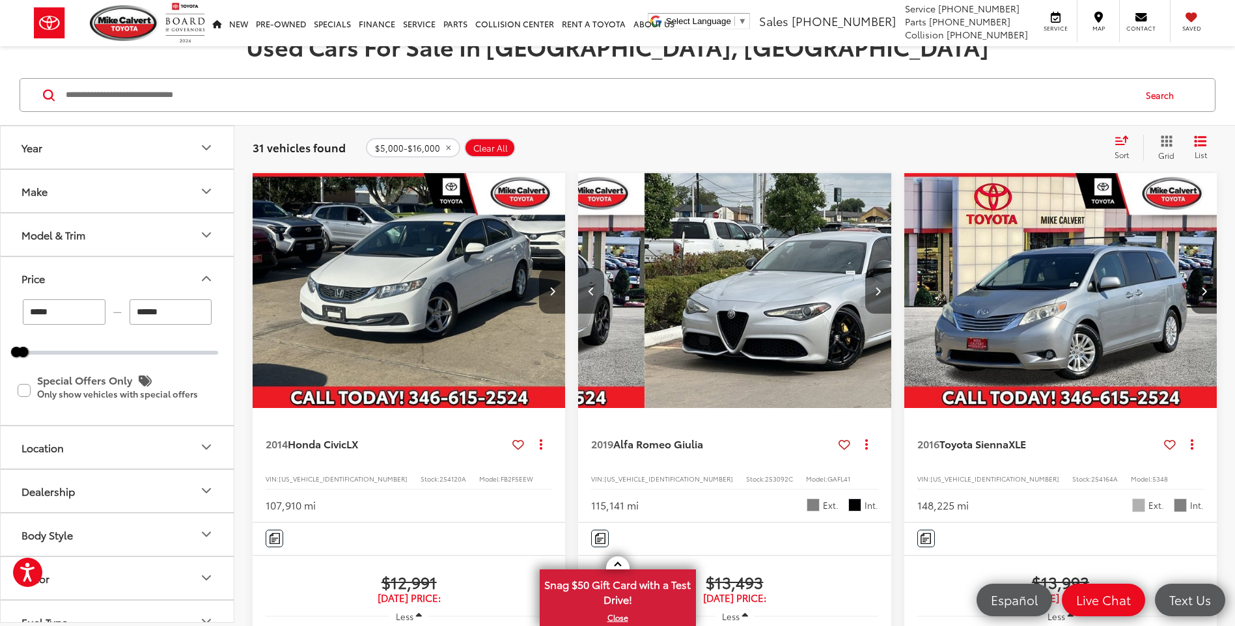
scroll to position [0, 315]
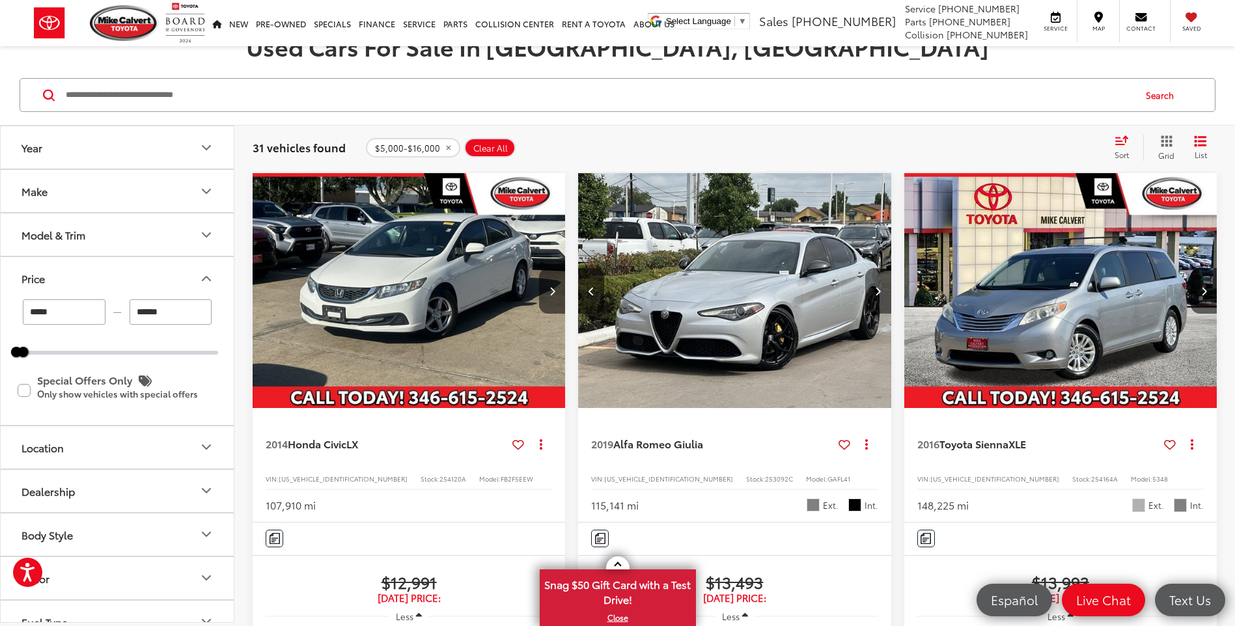
click at [866, 293] on button "Next image" at bounding box center [878, 291] width 26 height 46
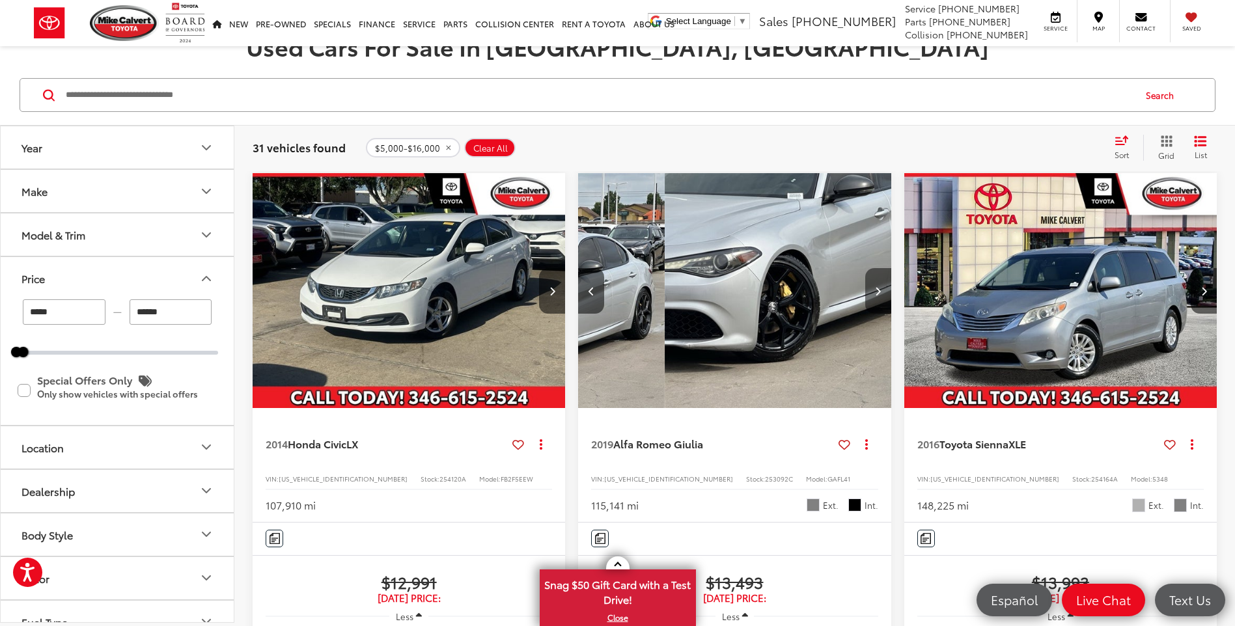
scroll to position [0, 630]
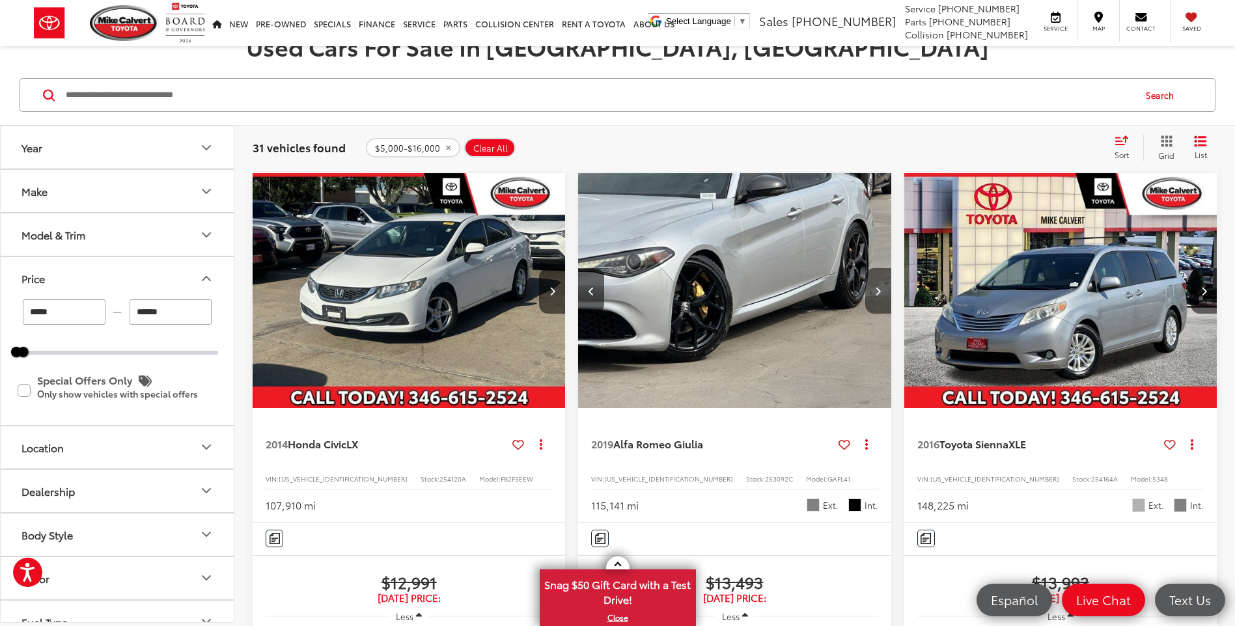
click at [866, 293] on button "Next image" at bounding box center [878, 291] width 26 height 46
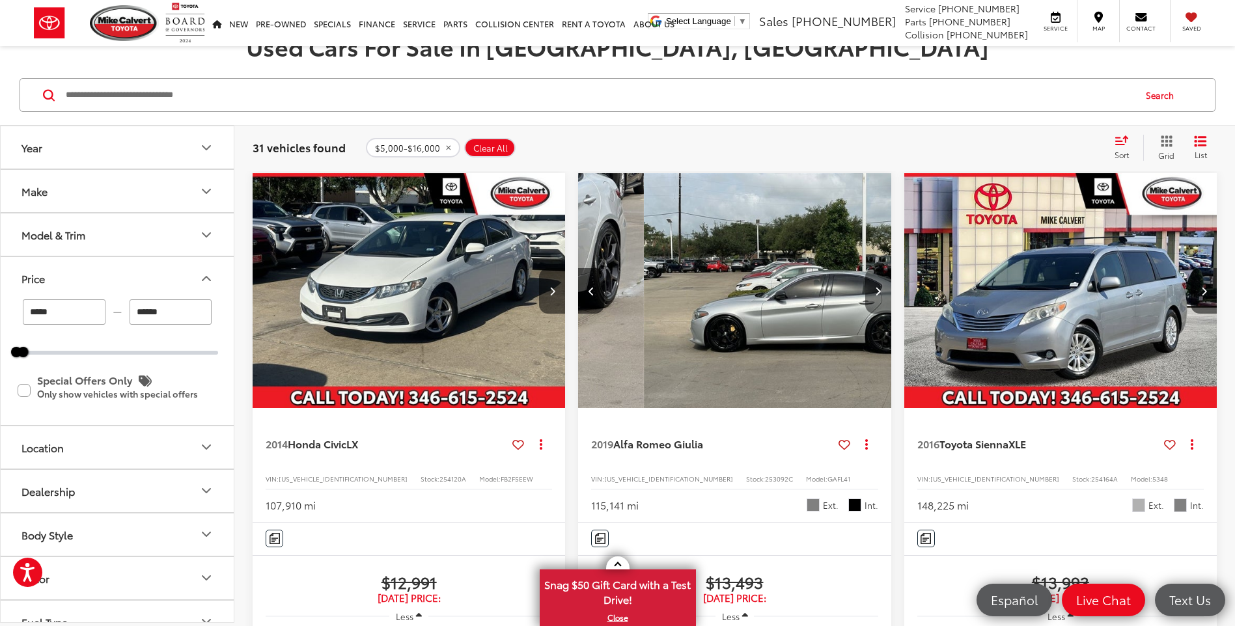
scroll to position [0, 944]
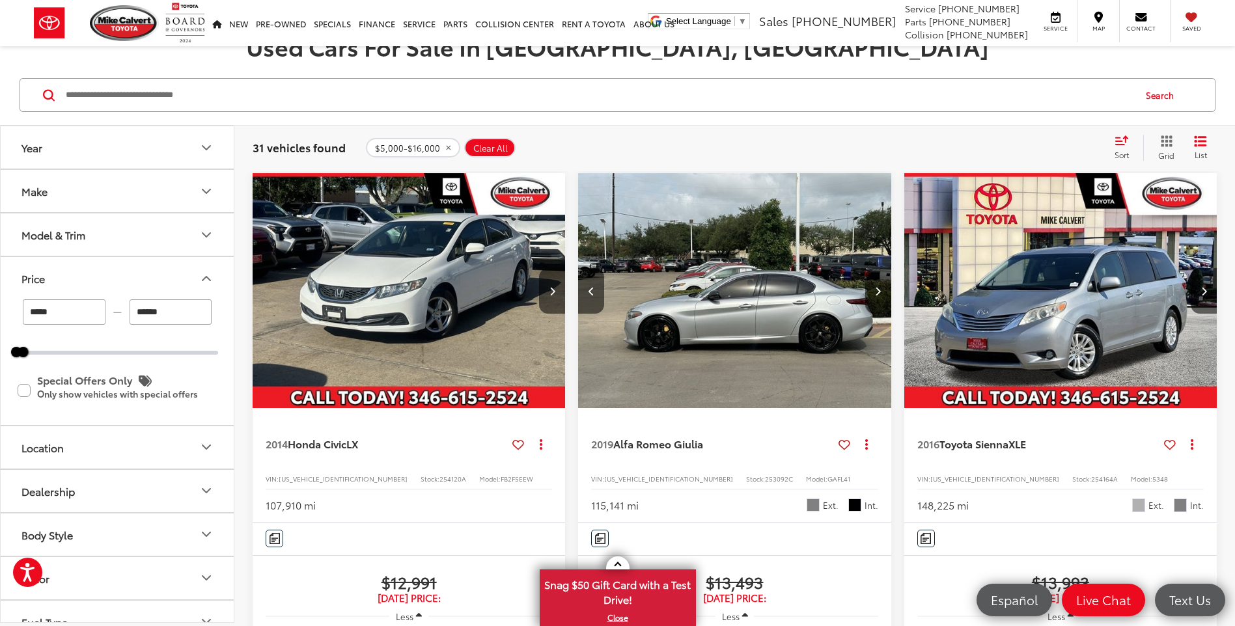
click at [866, 293] on button "Next image" at bounding box center [878, 291] width 26 height 46
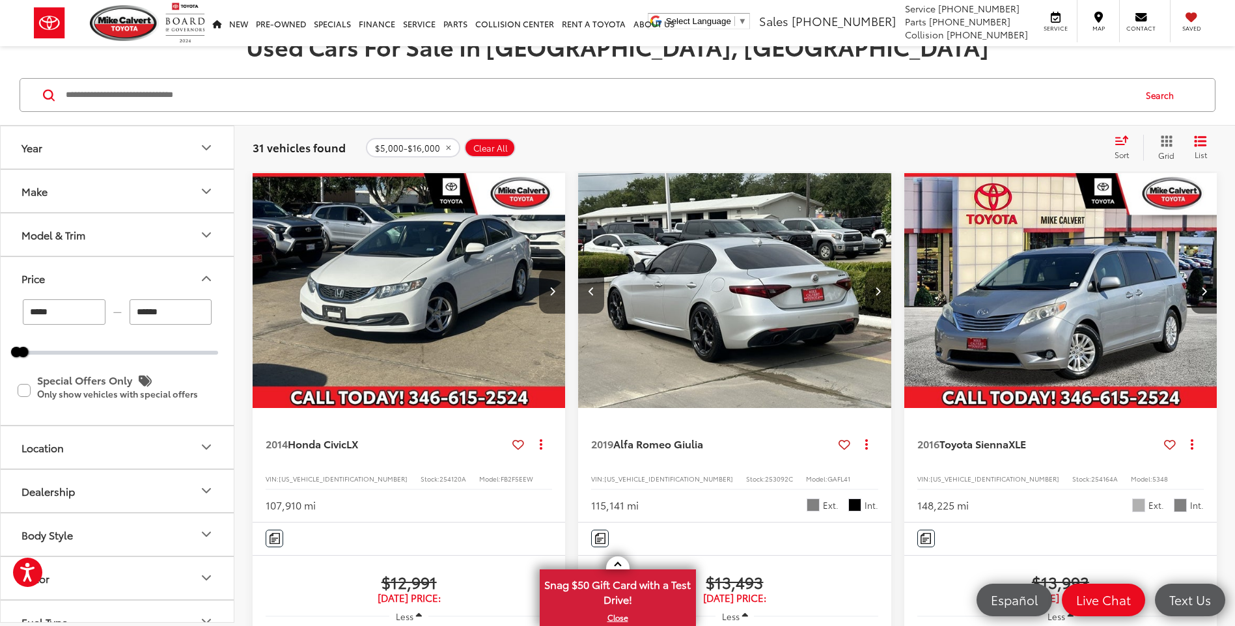
click at [866, 293] on button "Next image" at bounding box center [878, 291] width 26 height 46
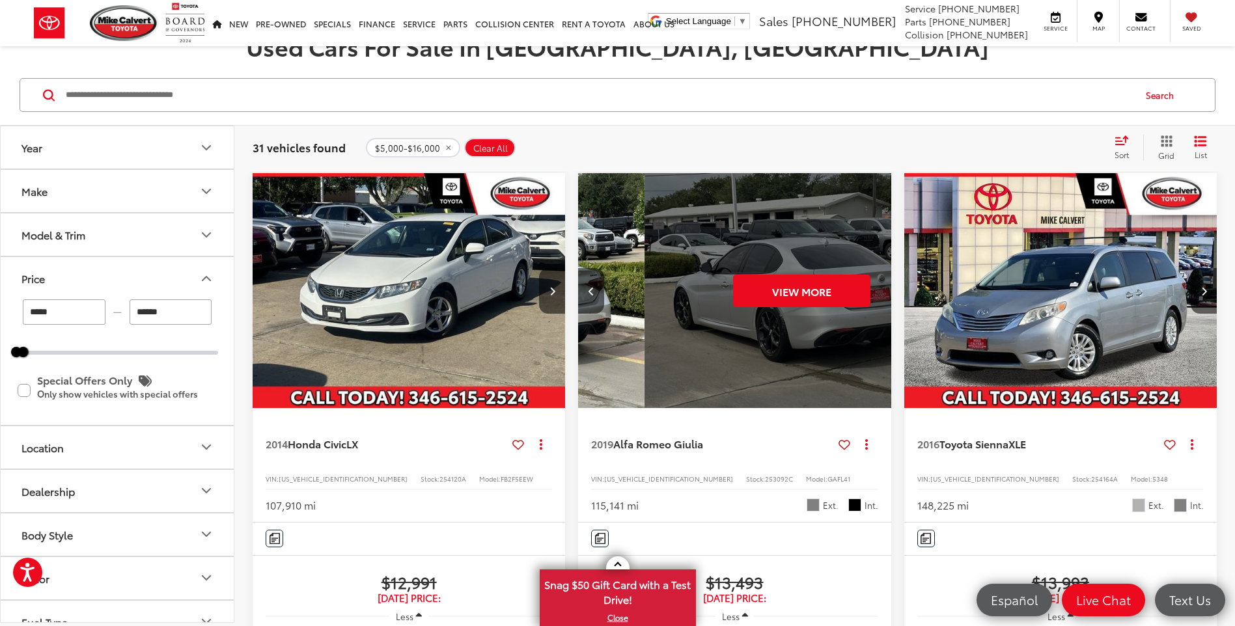
scroll to position [0, 1574]
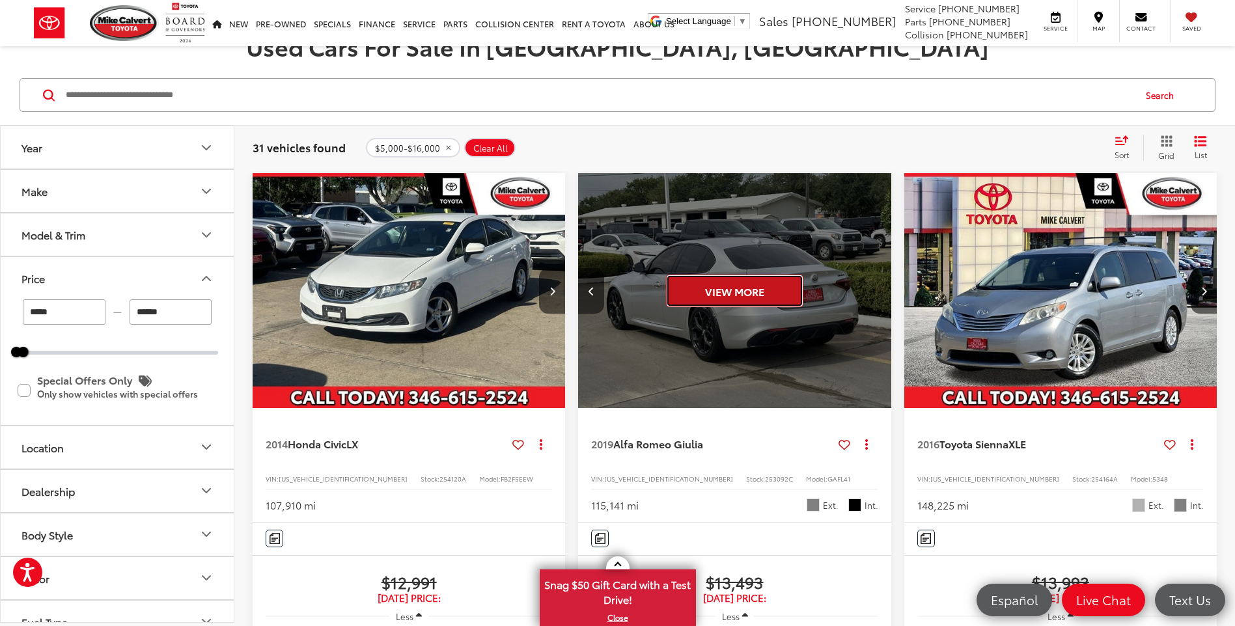
click at [756, 287] on button "View More" at bounding box center [734, 291] width 137 height 33
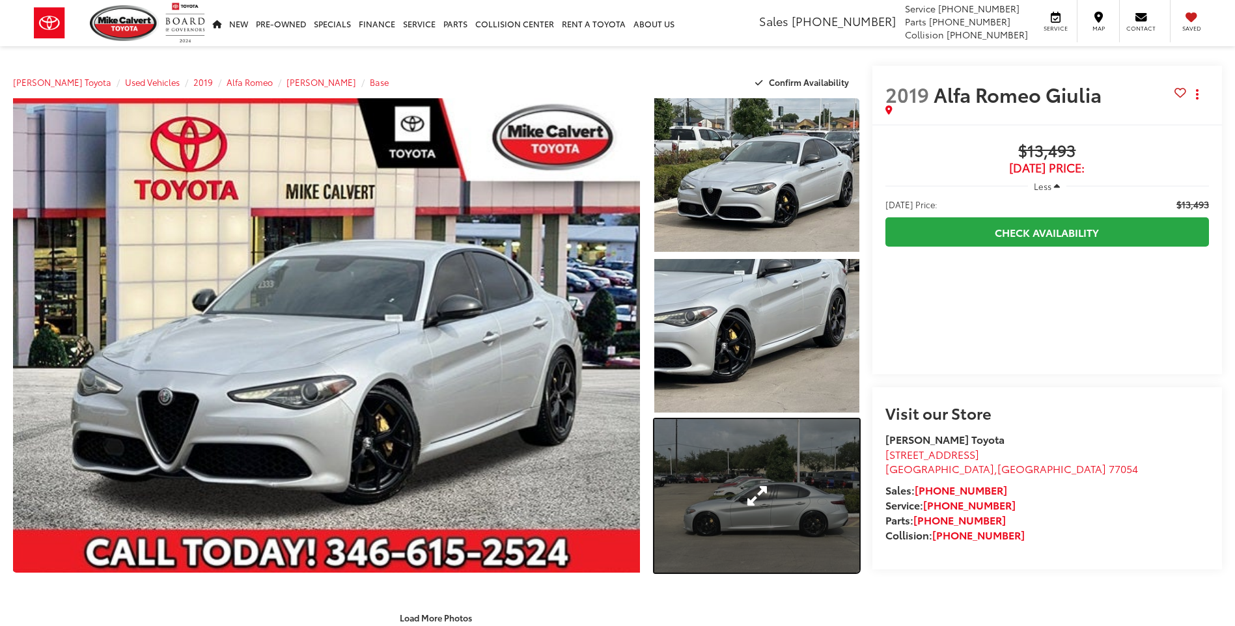
click at [764, 488] on link "Expand Photo 3" at bounding box center [756, 496] width 204 height 154
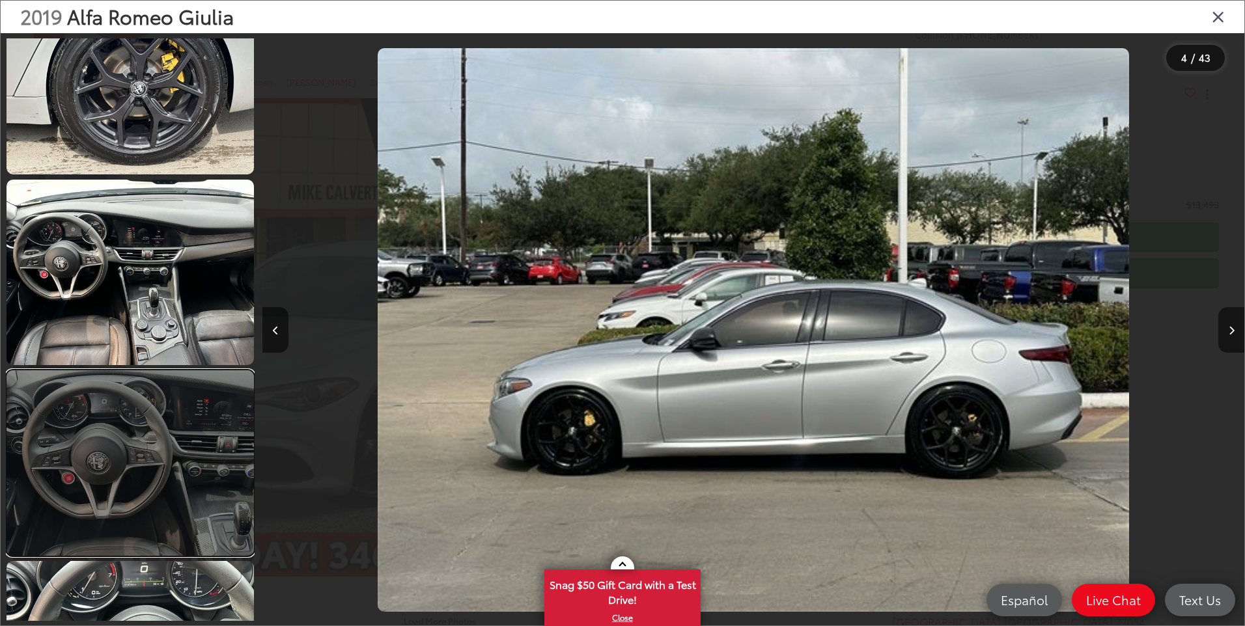
drag, startPoint x: 138, startPoint y: 478, endPoint x: 100, endPoint y: 485, distance: 38.4
click at [136, 478] on link at bounding box center [130, 464] width 247 height 186
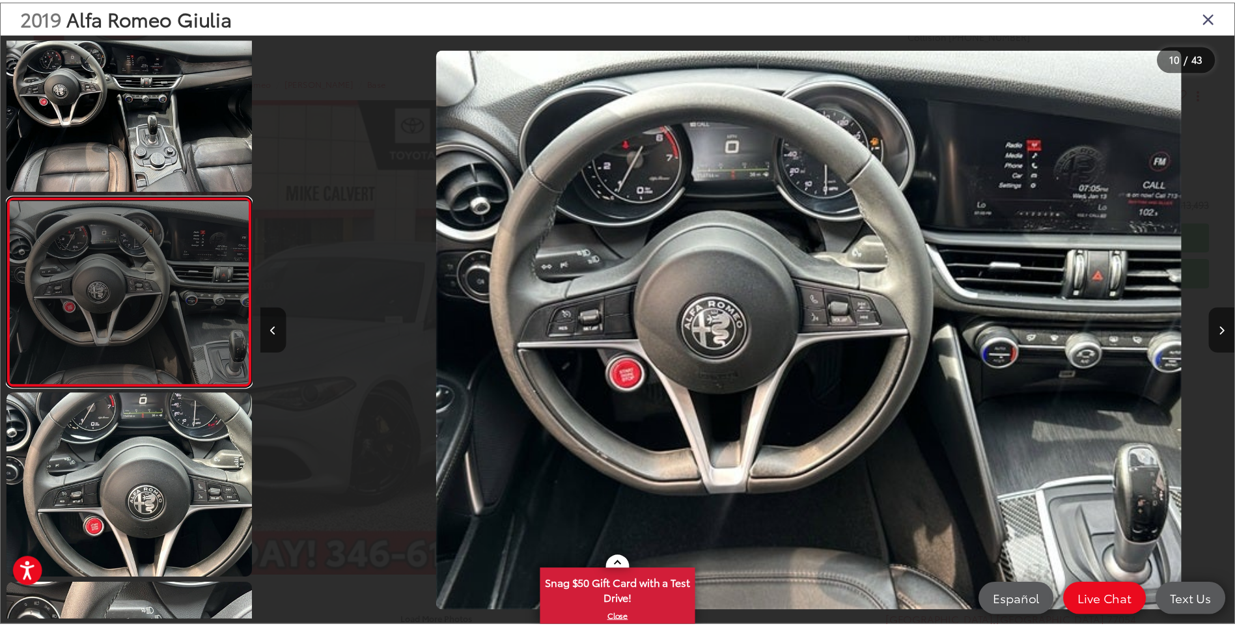
scroll to position [0, 8838]
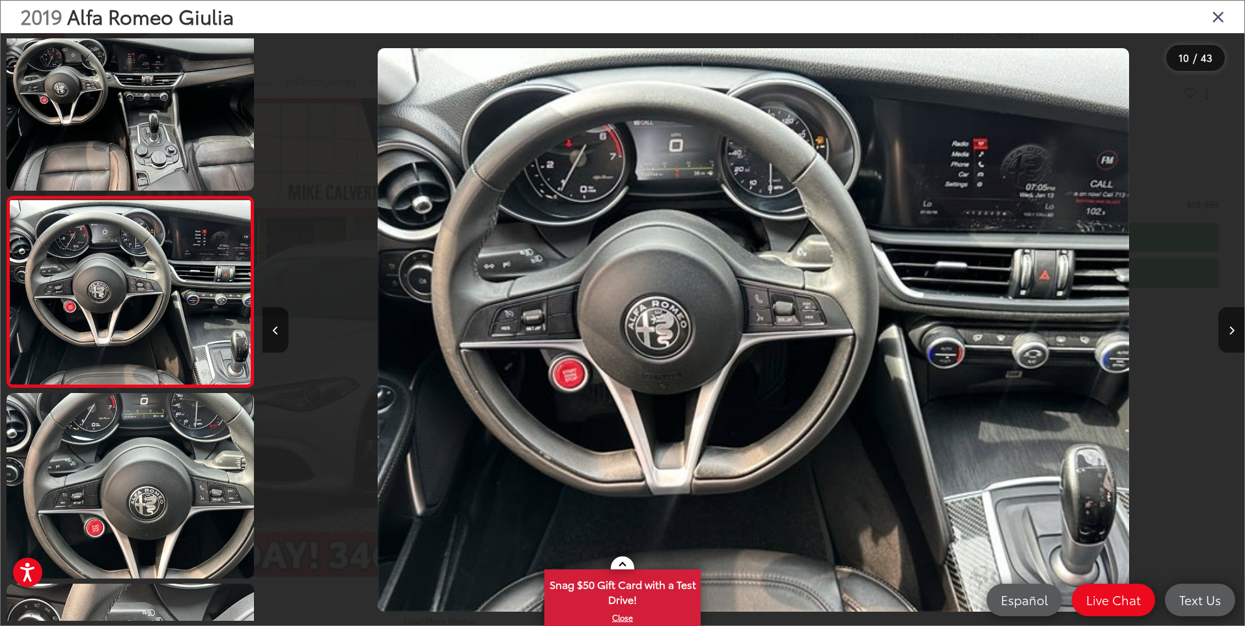
click at [1221, 19] on icon "Close gallery" at bounding box center [1218, 16] width 13 height 17
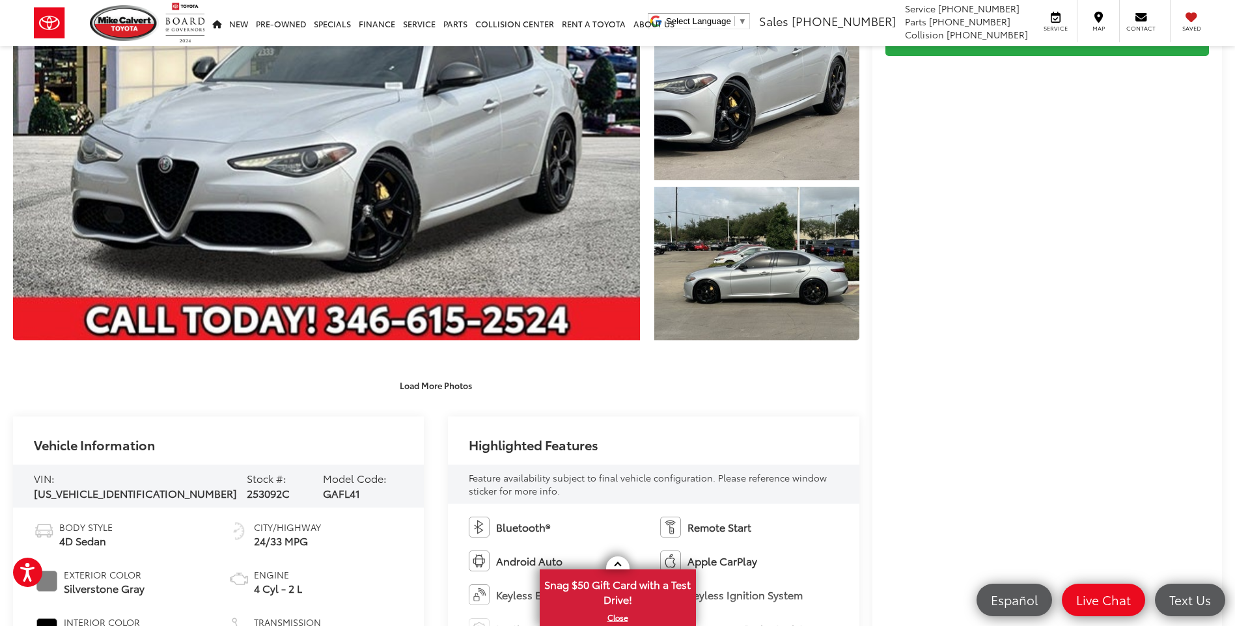
scroll to position [0, 0]
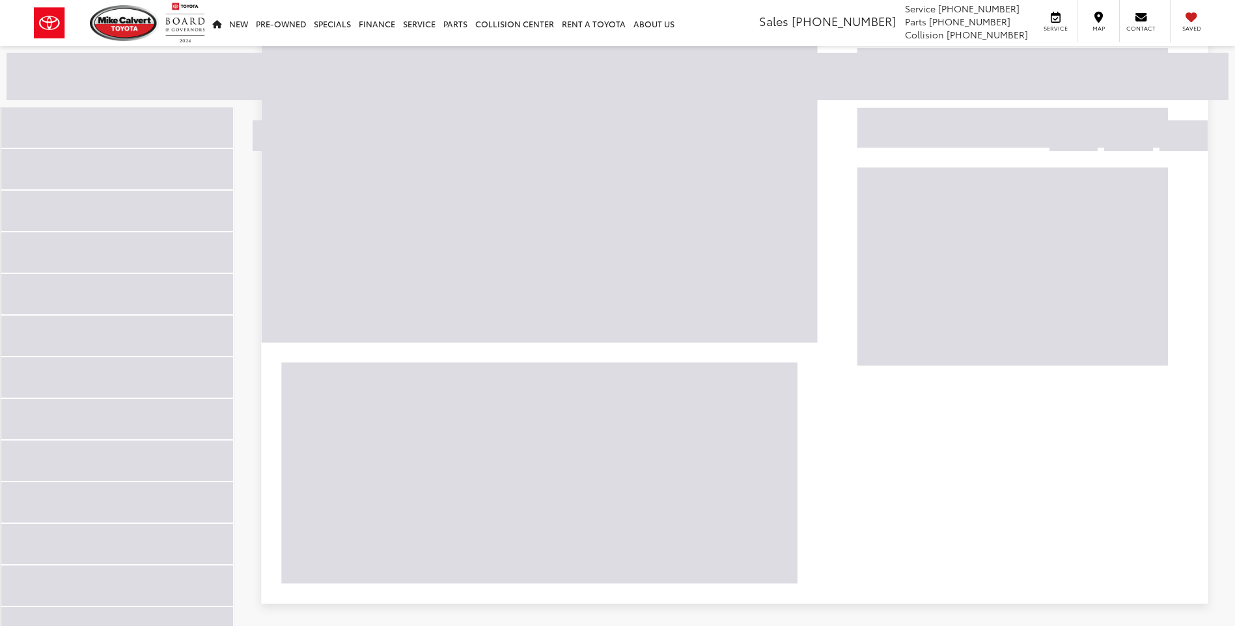
scroll to position [739, 0]
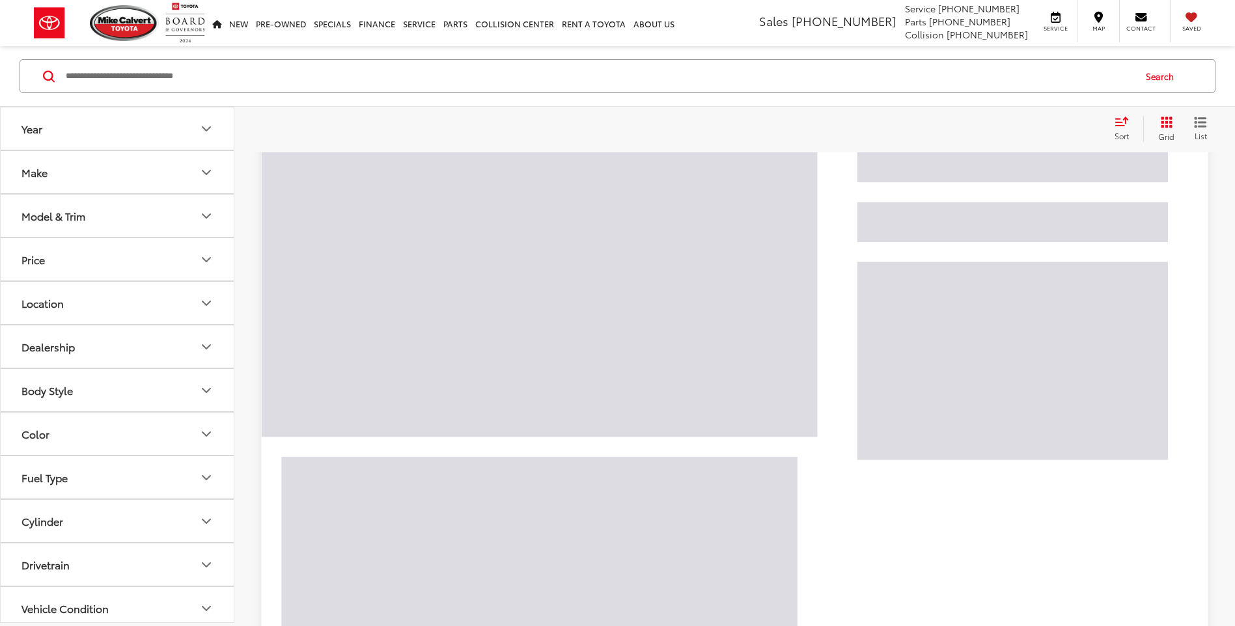
scroll to position [84, 0]
